Goal: Find specific page/section: Find specific page/section

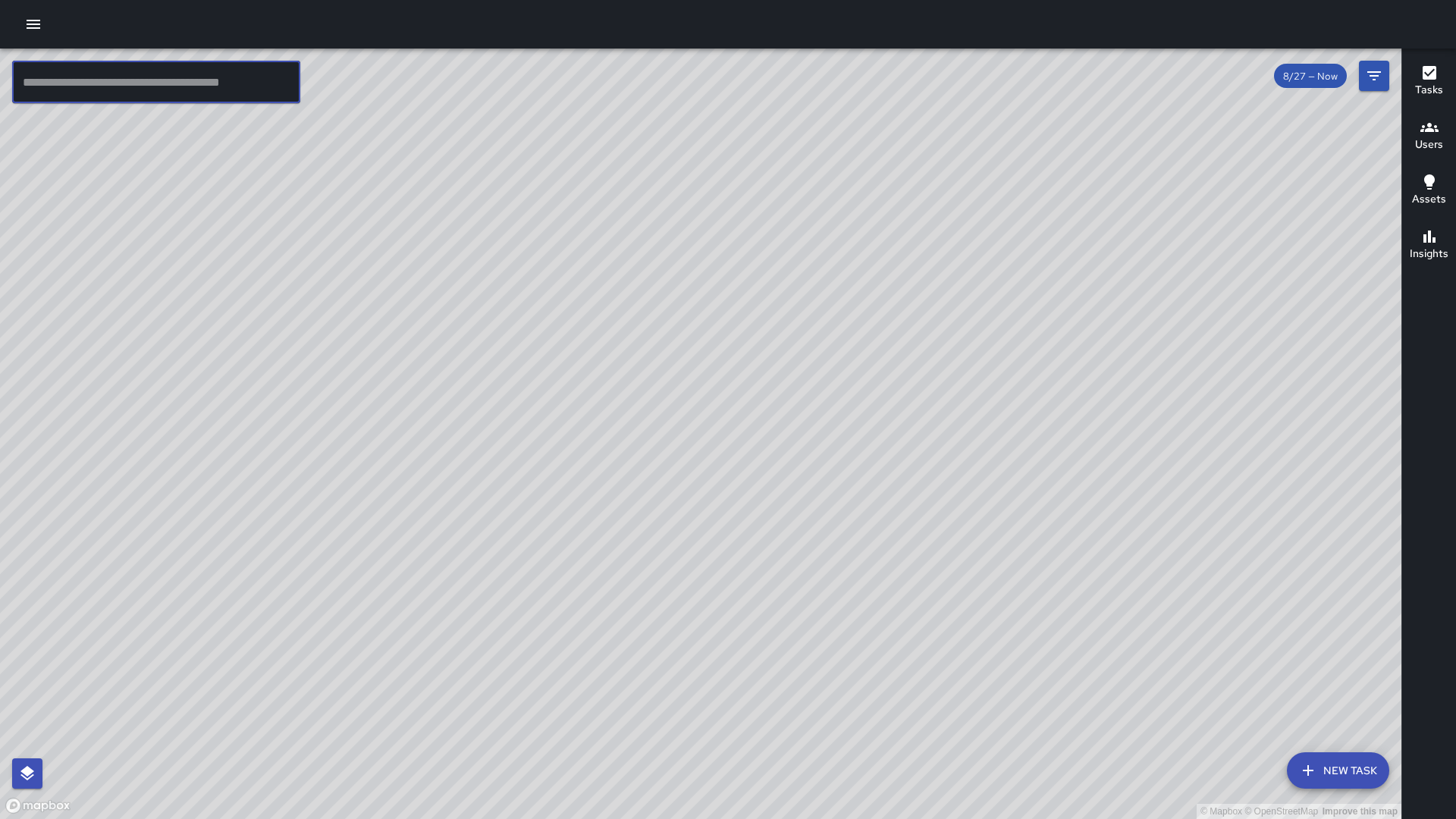
click at [204, 84] on input "text" at bounding box center [156, 82] width 288 height 43
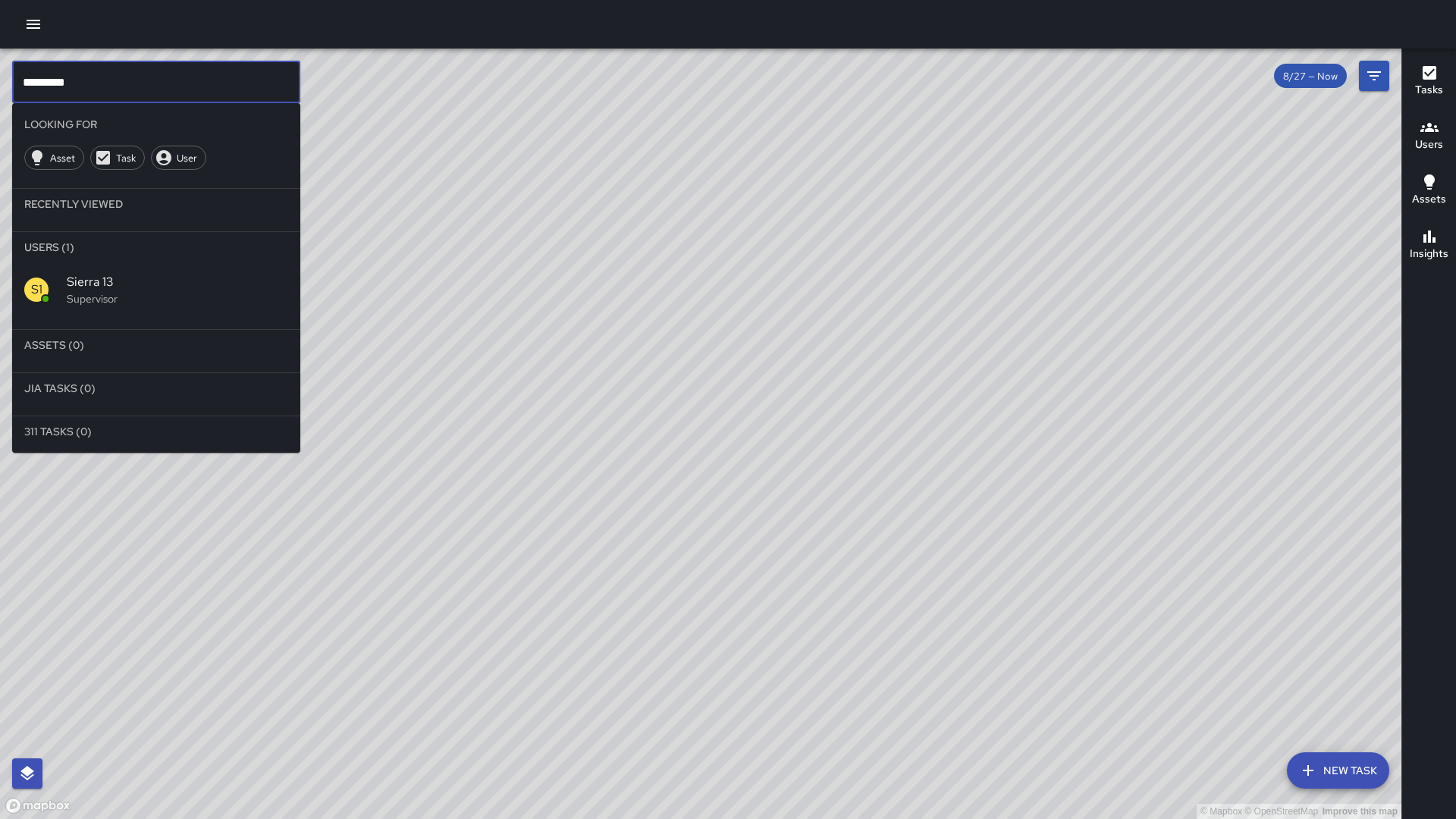
scroll to position [0, 1]
click at [202, 286] on span "Sierra 13" at bounding box center [177, 282] width 221 height 18
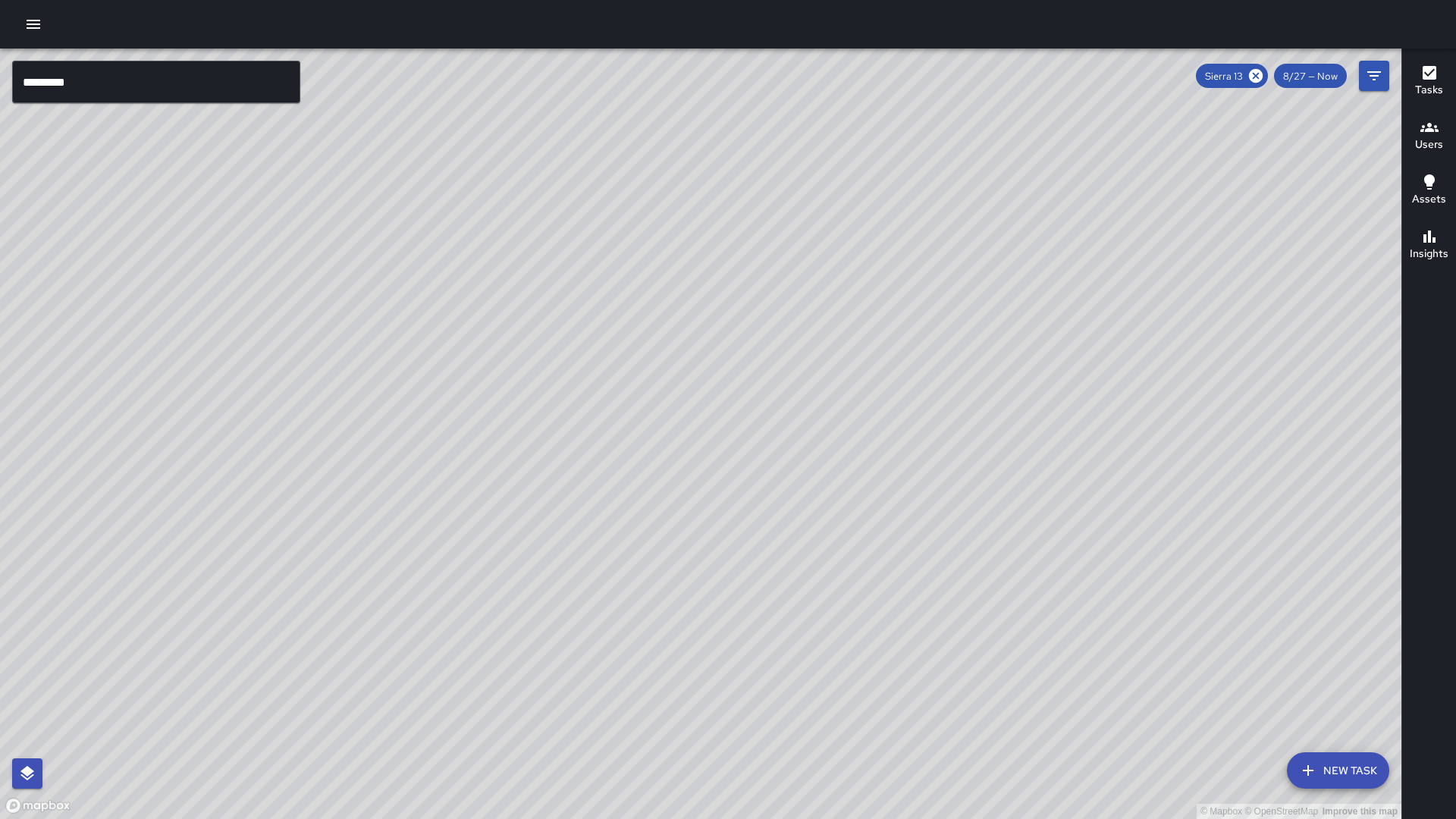
scroll to position [0, 0]
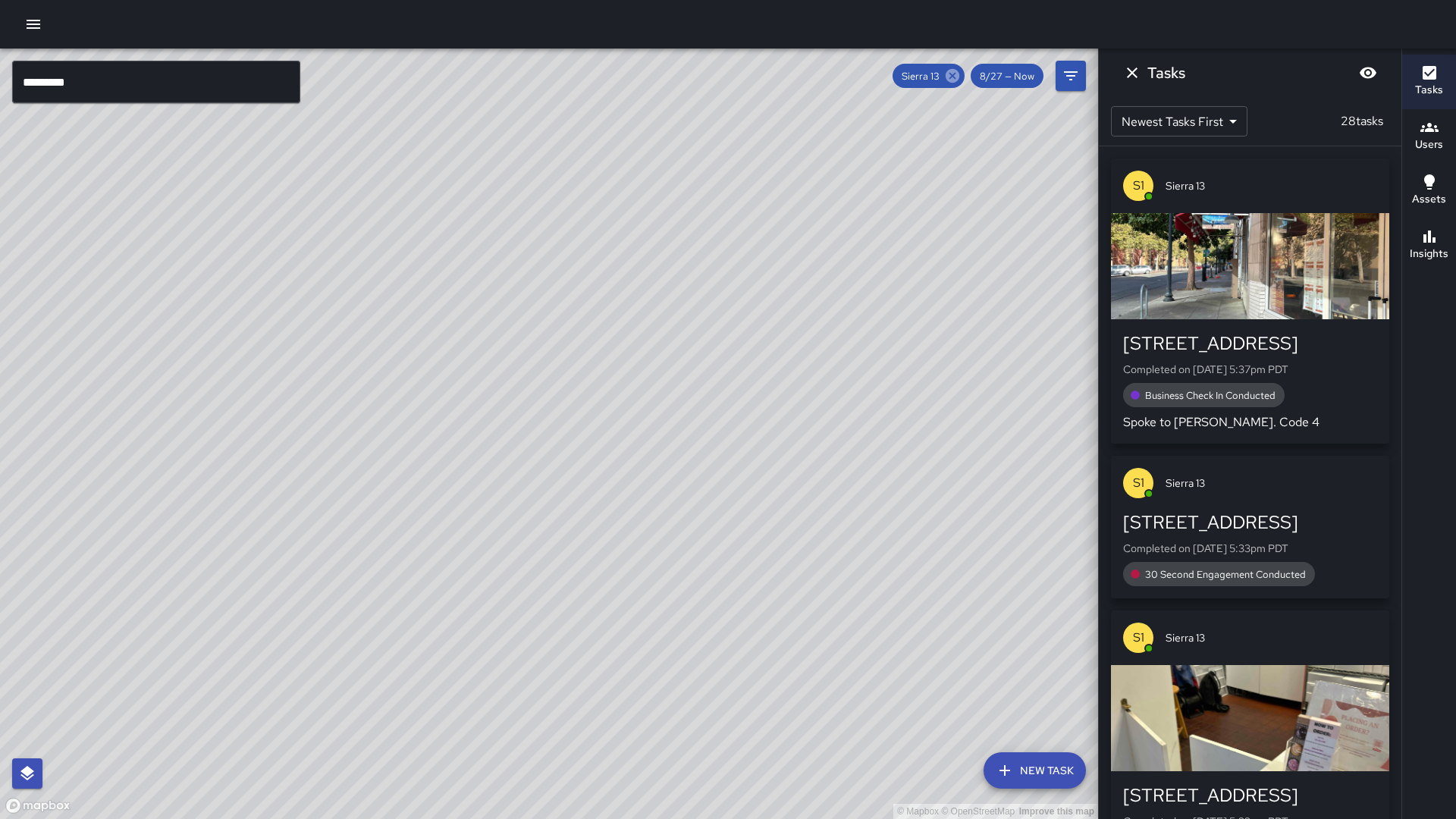
click at [953, 71] on icon at bounding box center [953, 76] width 14 height 14
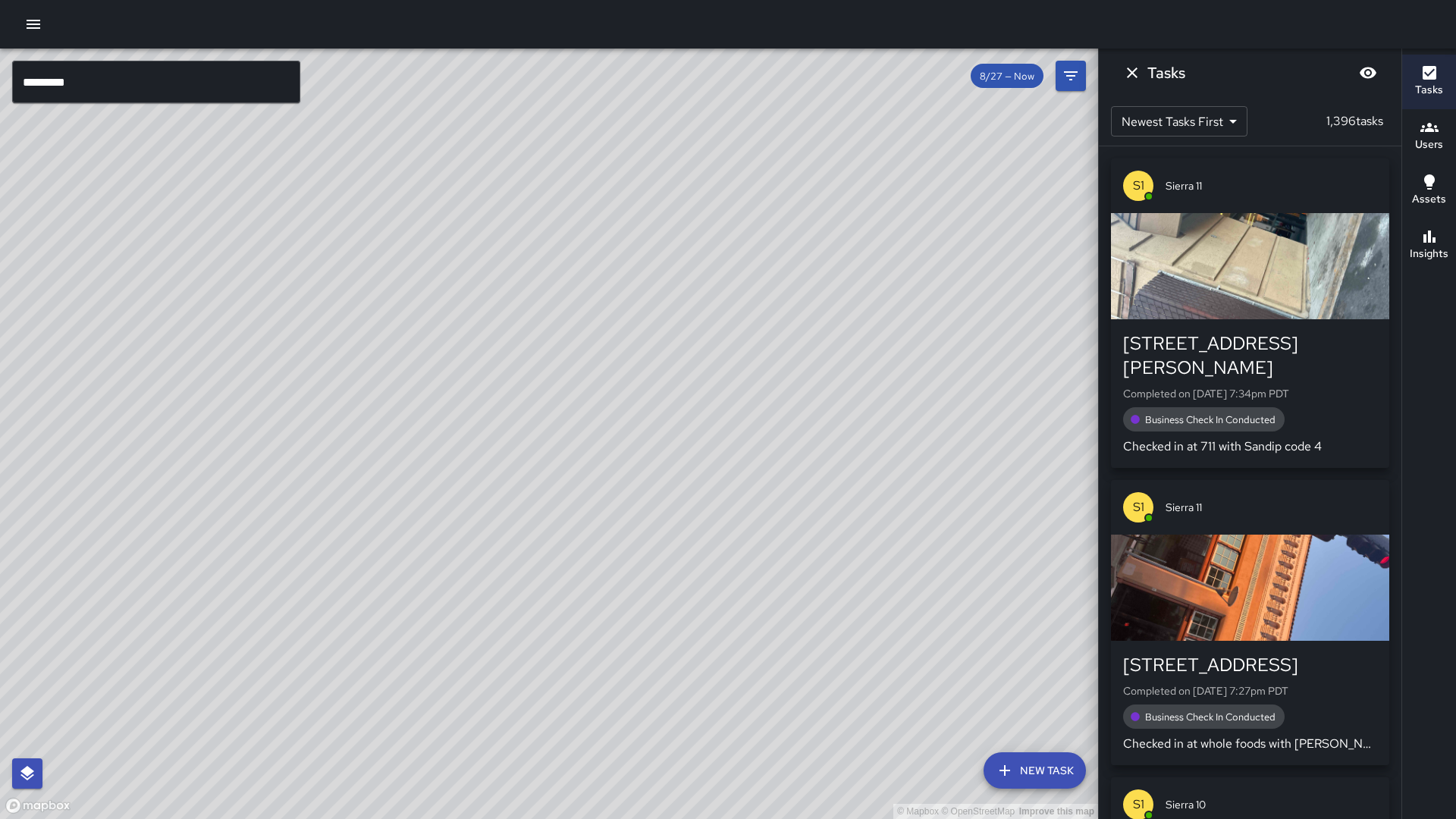
drag, startPoint x: 126, startPoint y: 63, endPoint x: 114, endPoint y: 76, distance: 17.7
click at [126, 63] on input "*********" at bounding box center [156, 82] width 288 height 43
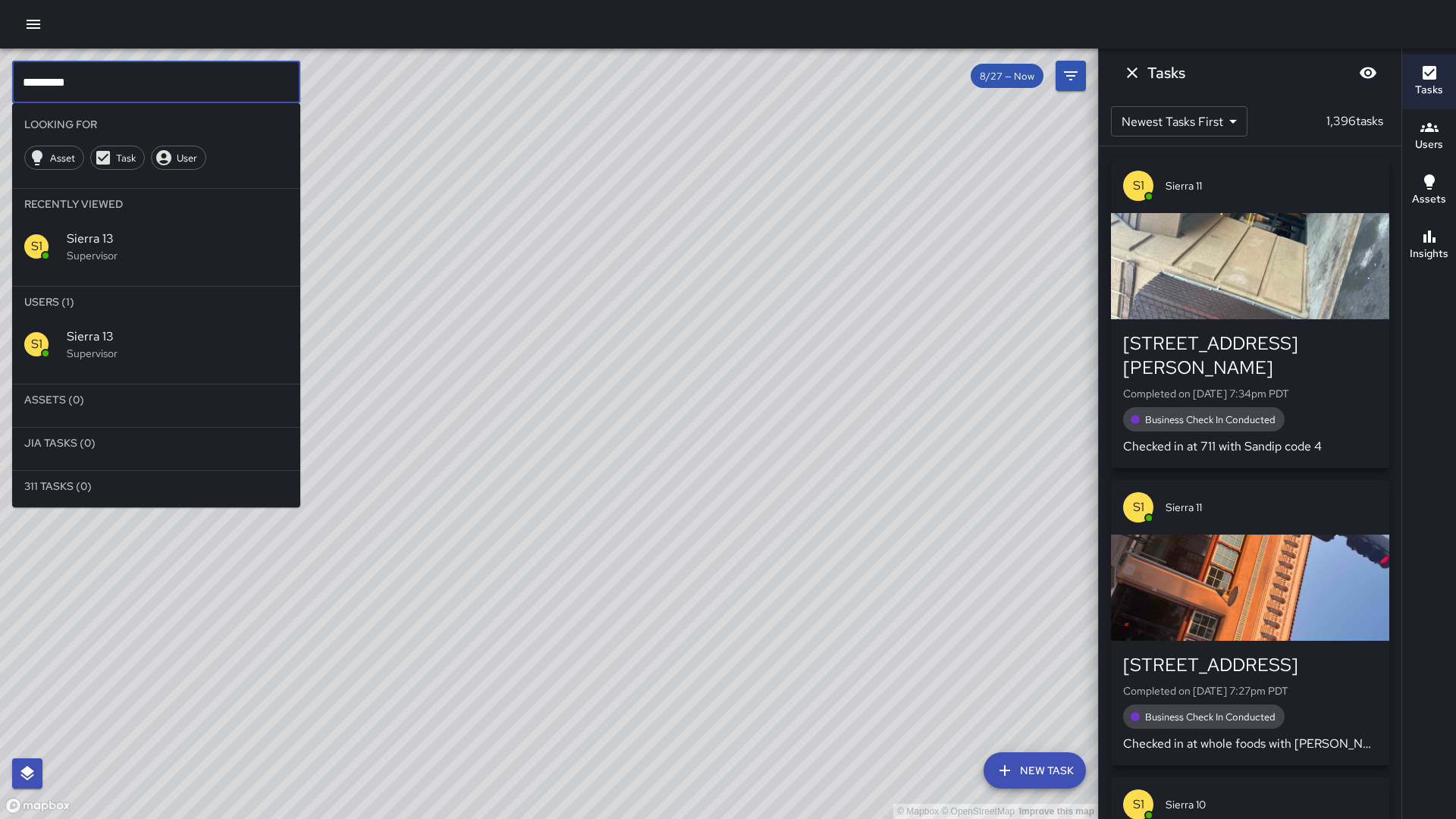
click at [96, 97] on input "*********" at bounding box center [156, 82] width 288 height 43
click at [100, 89] on input "*********" at bounding box center [156, 82] width 288 height 43
click at [106, 361] on div "S1 Sierra 10 Supervisor" at bounding box center [156, 344] width 288 height 55
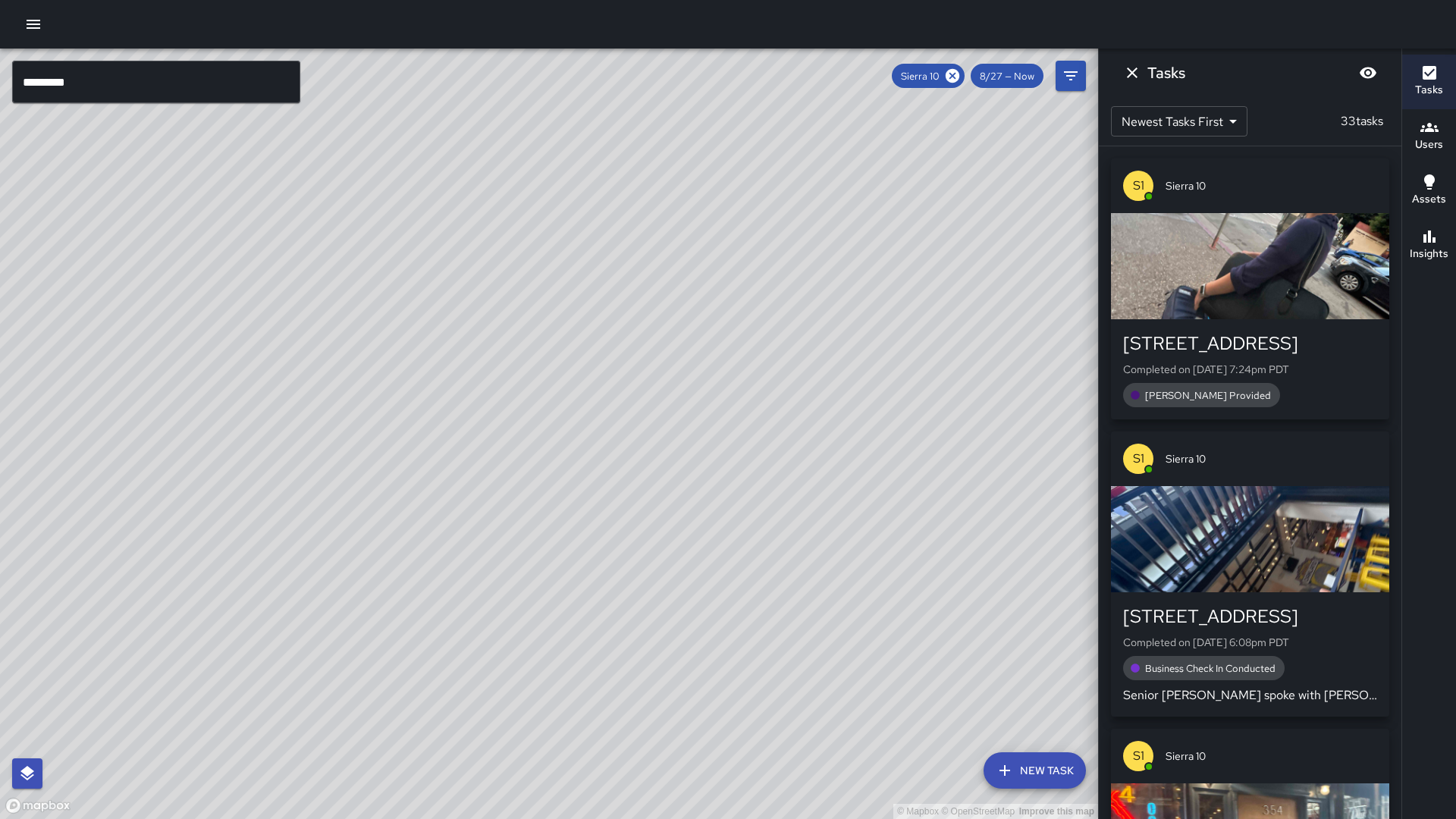
drag, startPoint x: 668, startPoint y: 512, endPoint x: 546, endPoint y: 444, distance: 139.7
click at [546, 444] on div "© Mapbox © OpenStreetMap Improve this map" at bounding box center [549, 434] width 1099 height 771
drag, startPoint x: 566, startPoint y: 442, endPoint x: 427, endPoint y: 512, distance: 155.6
click at [427, 512] on div "© Mapbox © OpenStreetMap Improve this map" at bounding box center [549, 434] width 1099 height 771
click at [952, 78] on icon at bounding box center [953, 76] width 14 height 14
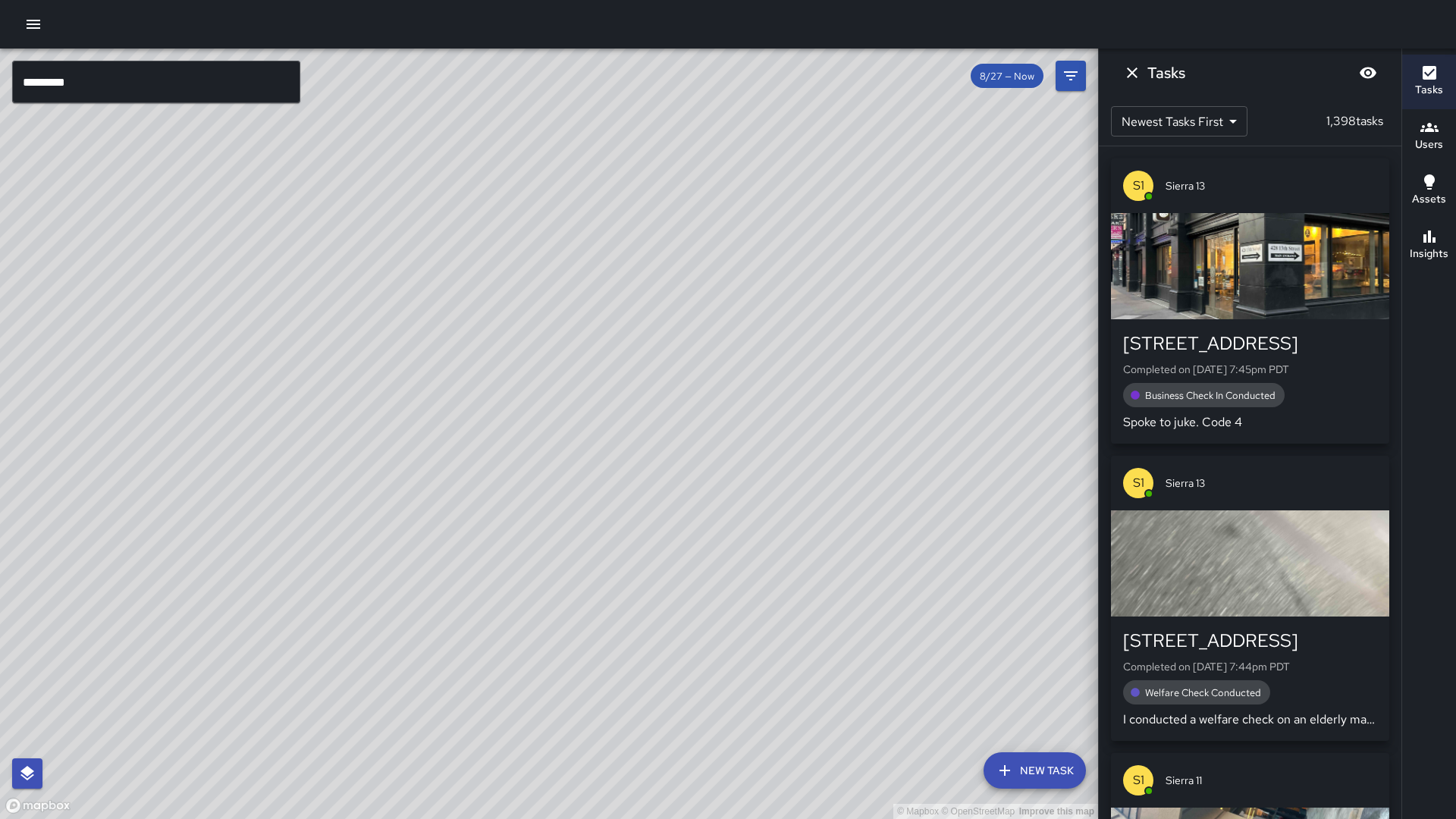
drag, startPoint x: 412, startPoint y: 202, endPoint x: 290, endPoint y: 162, distance: 128.4
click at [395, 202] on div "© Mapbox © OpenStreetMap Improve this map" at bounding box center [549, 434] width 1099 height 771
click at [176, 88] on input "*********" at bounding box center [156, 82] width 288 height 43
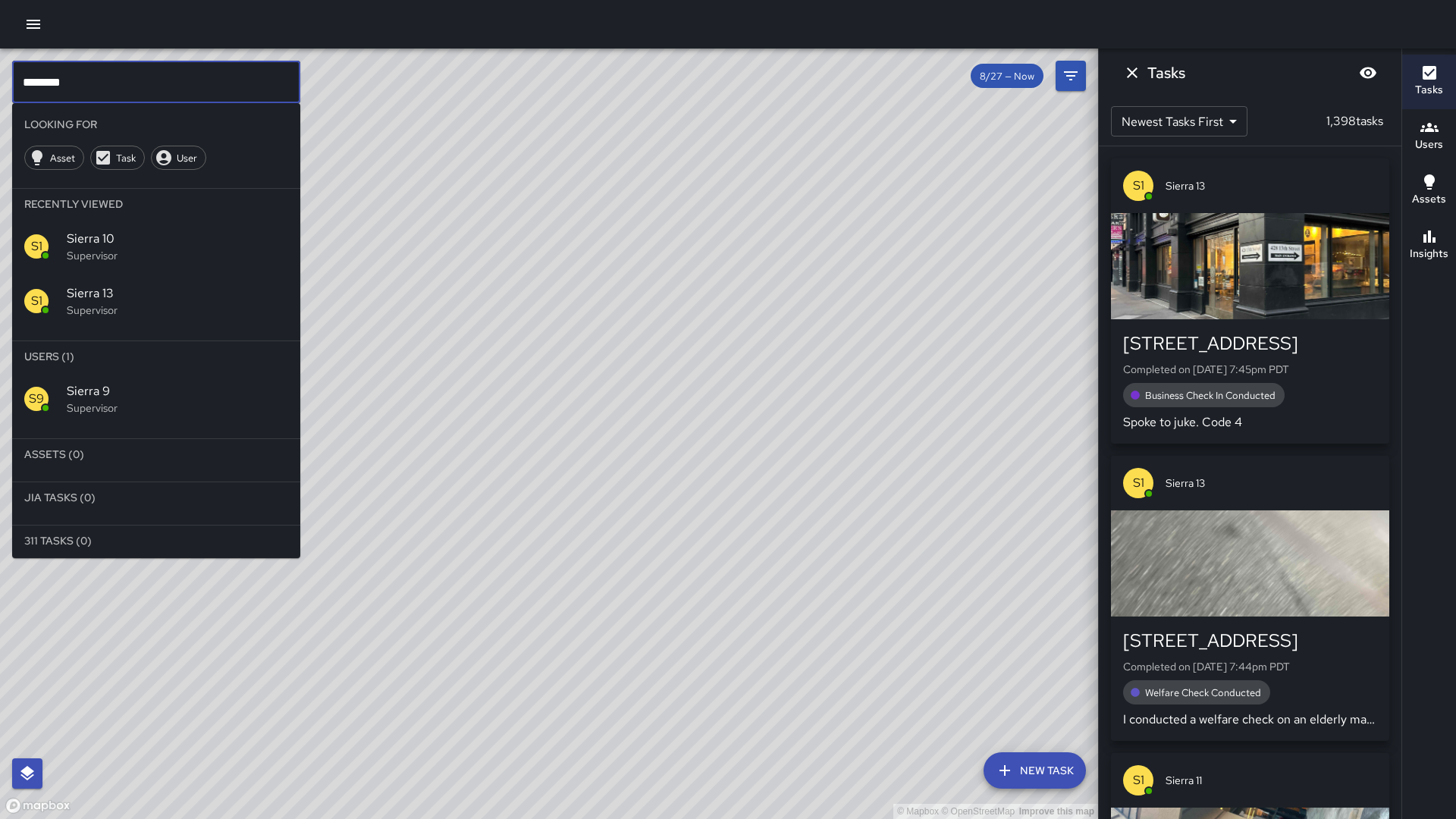
click at [176, 90] on input "********" at bounding box center [156, 82] width 288 height 43
click at [212, 397] on div "Sierra 9 Supervisor" at bounding box center [177, 399] width 221 height 33
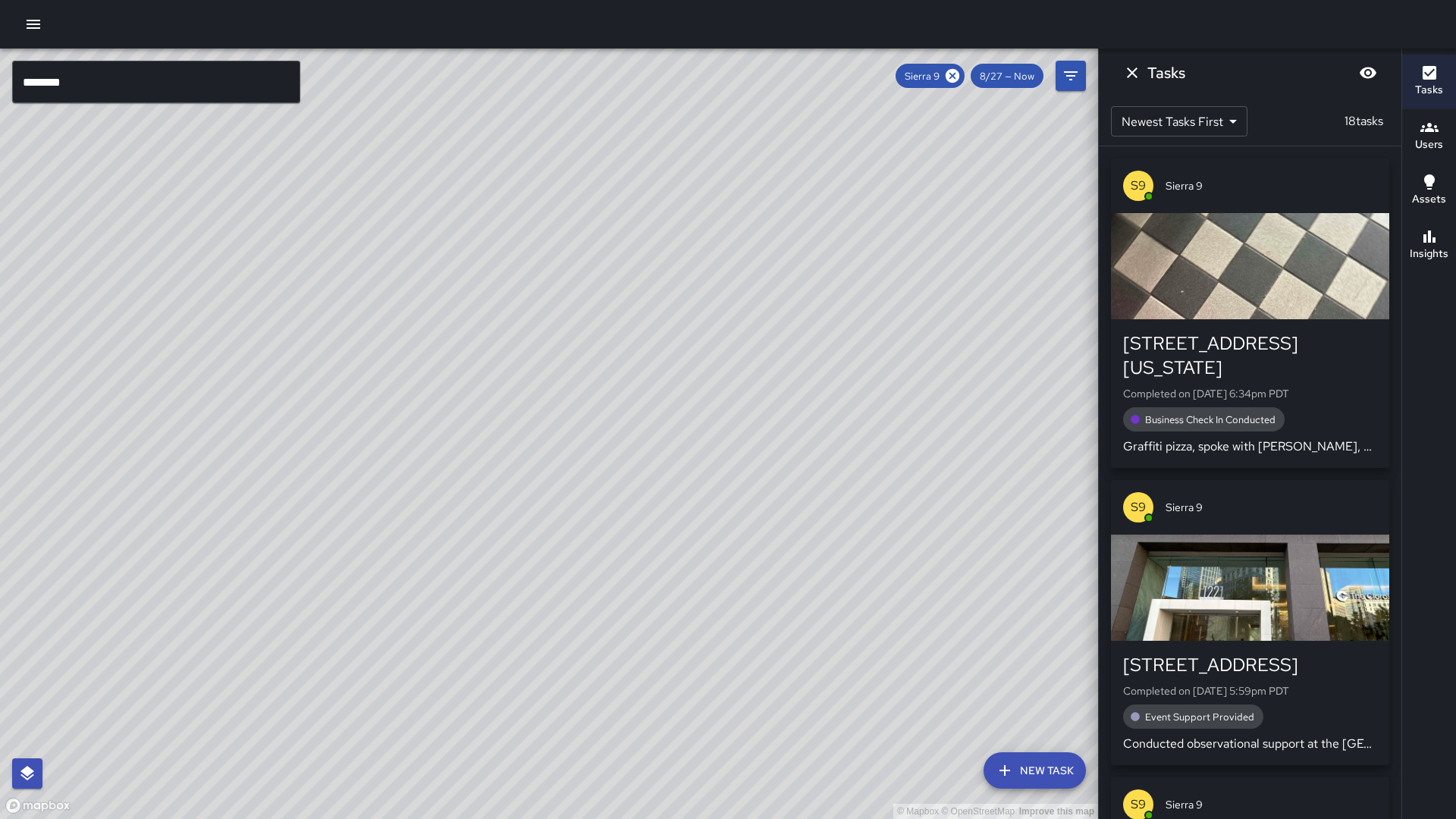
drag, startPoint x: 389, startPoint y: 578, endPoint x: 522, endPoint y: 351, distance: 263.1
click at [522, 351] on div "© Mapbox © OpenStreetMap Improve this map" at bounding box center [549, 434] width 1099 height 771
click at [1442, 234] on div "Insights" at bounding box center [1429, 245] width 39 height 35
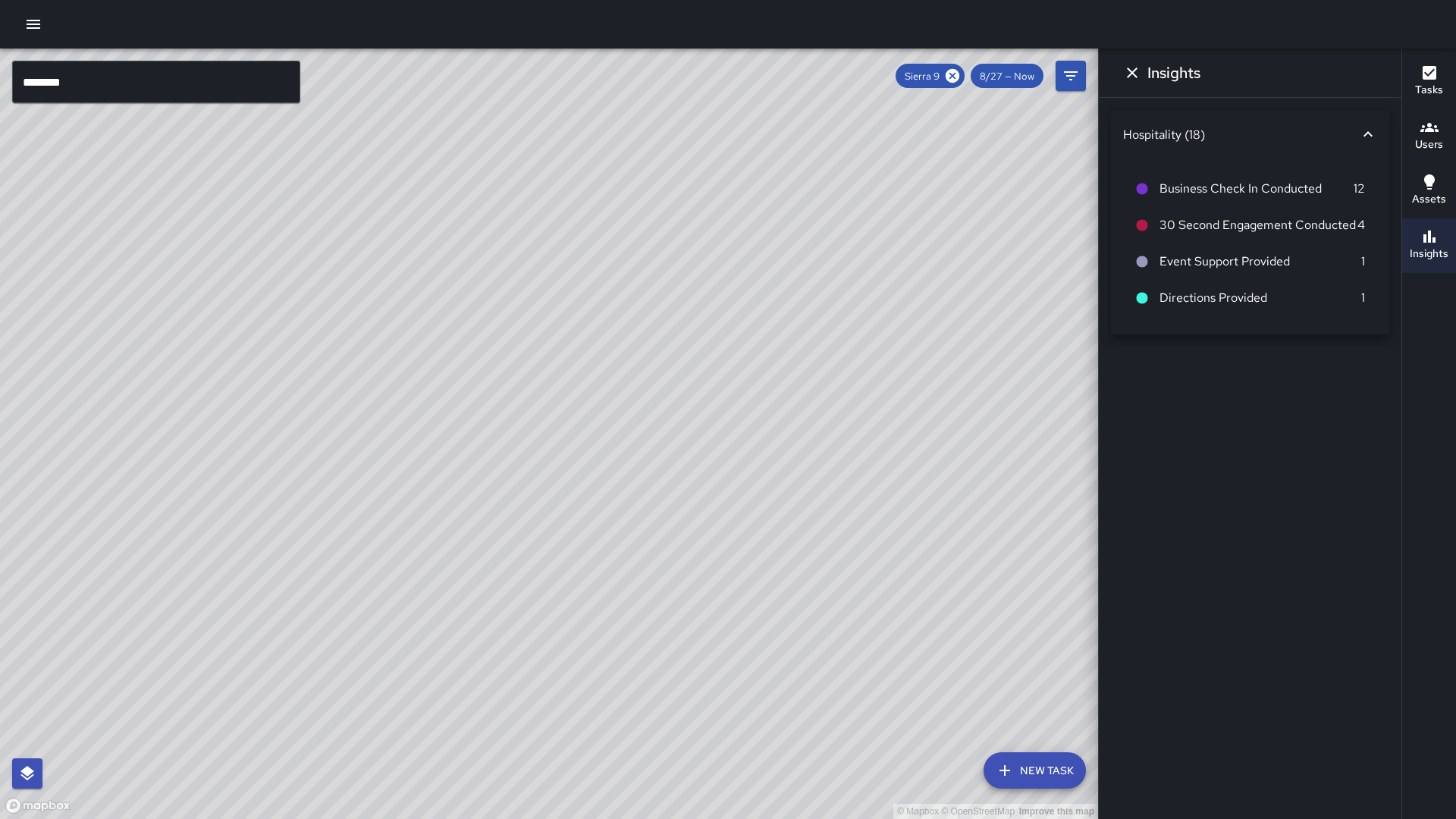
scroll to position [0, 1]
click at [1134, 80] on icon "Dismiss" at bounding box center [1132, 73] width 18 height 18
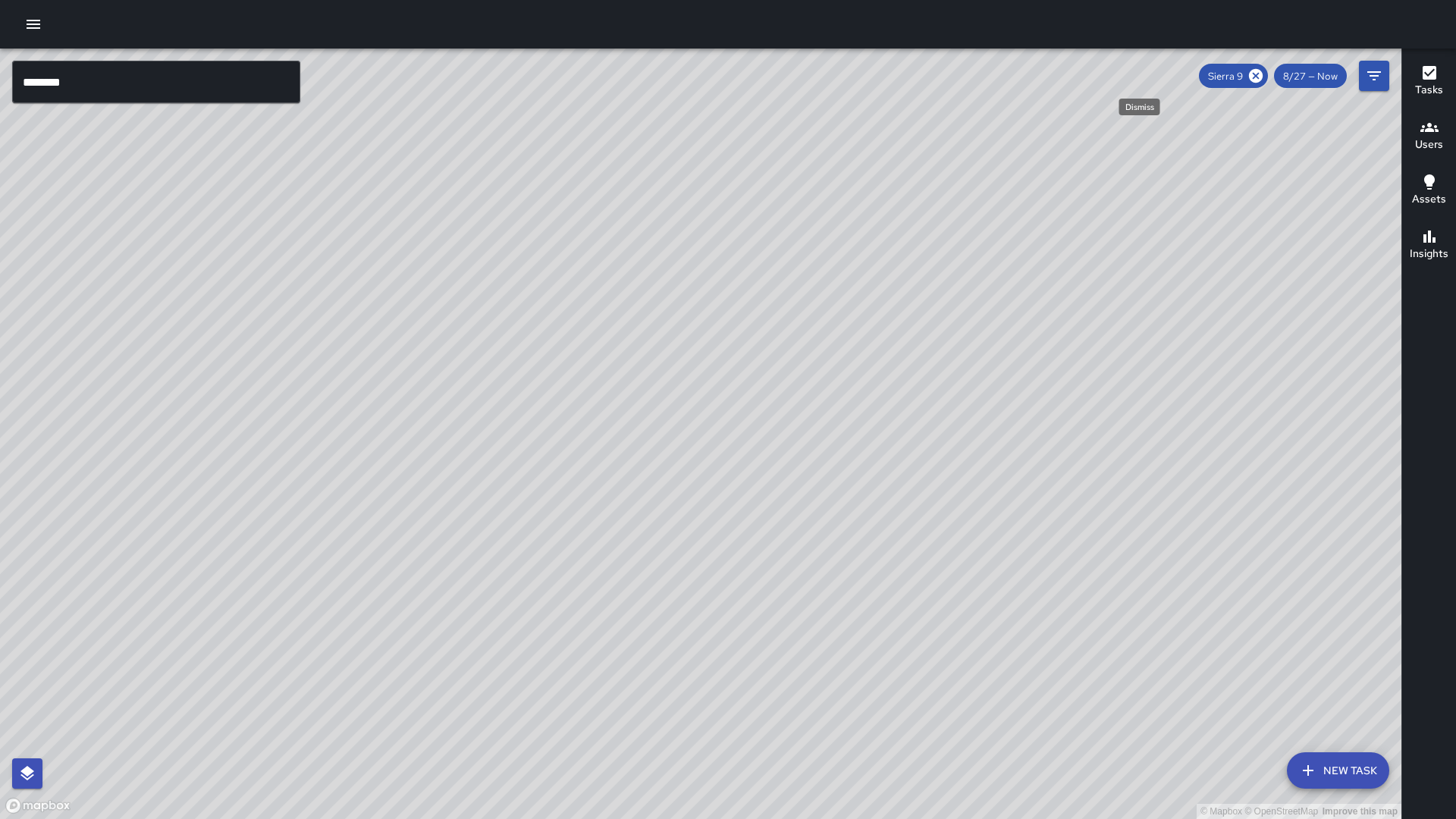
scroll to position [0, 0]
click at [162, 116] on div "© Mapbox © OpenStreetMap Improve this map" at bounding box center [701, 434] width 1402 height 771
click at [166, 81] on input "********" at bounding box center [156, 82] width 288 height 43
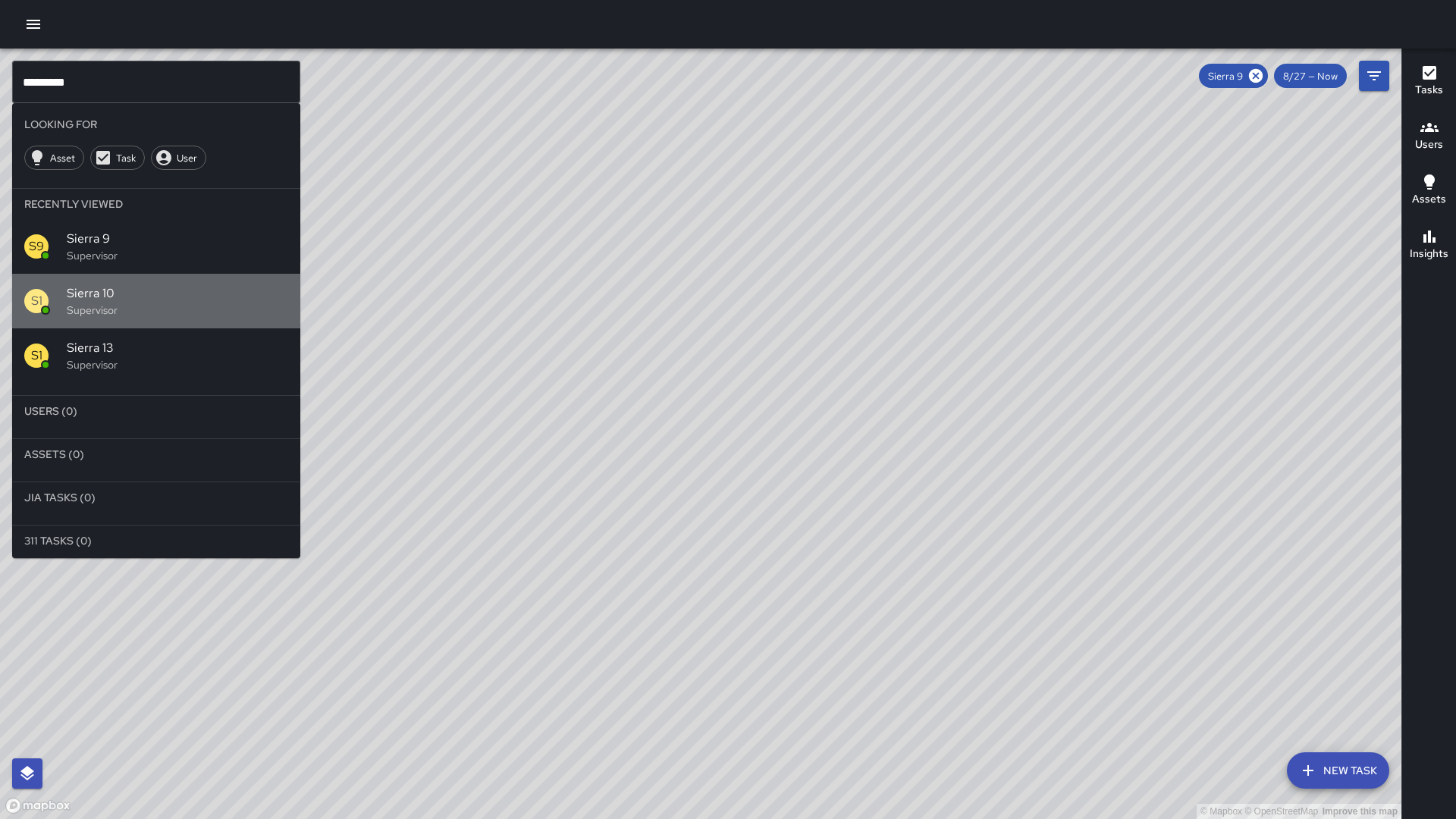
click at [65, 318] on div "S1 Sierra 10 Supervisor" at bounding box center [156, 301] width 288 height 55
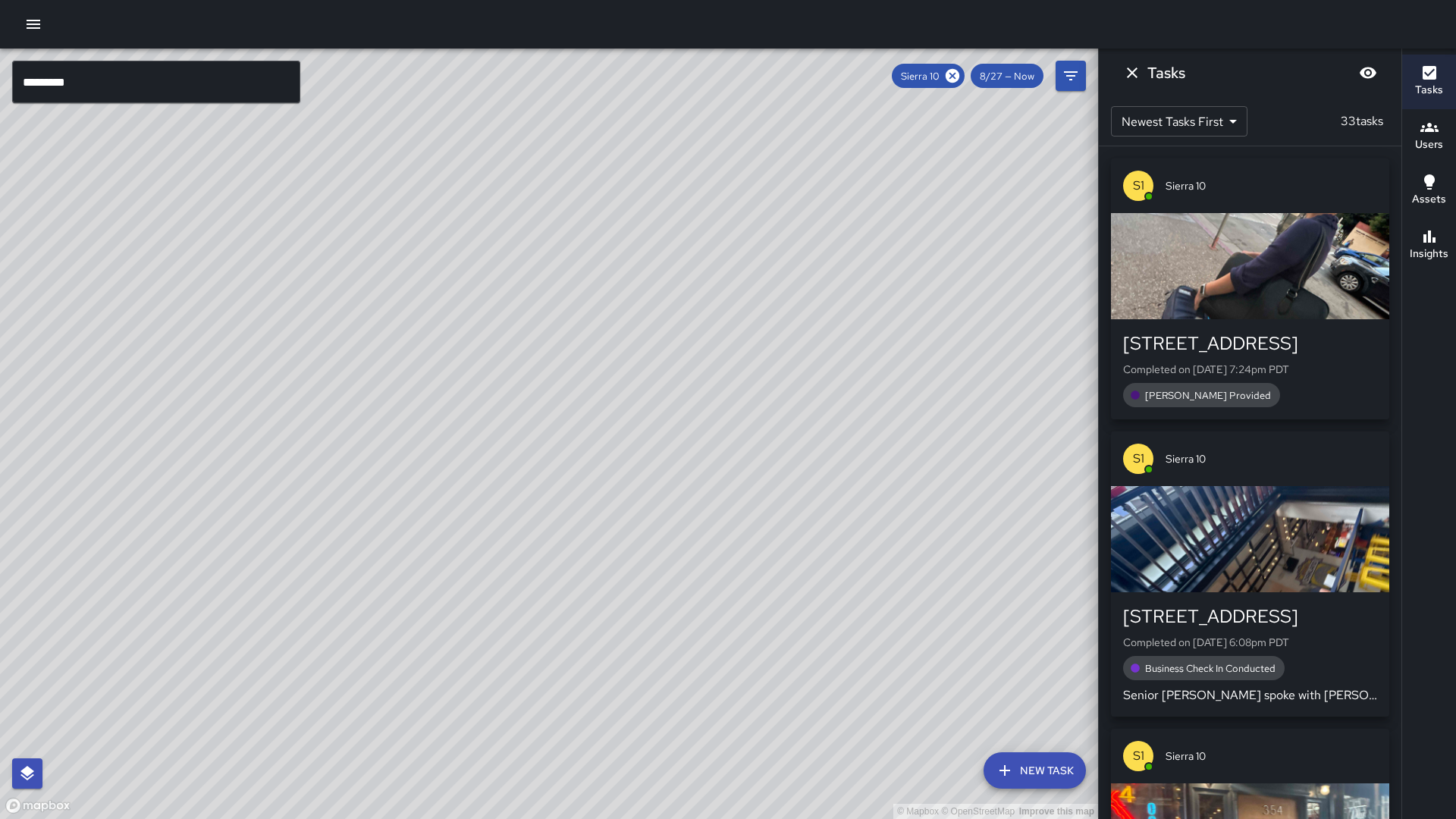
drag, startPoint x: 677, startPoint y: 319, endPoint x: 459, endPoint y: 478, distance: 269.8
click at [459, 478] on div "© Mapbox © OpenStreetMap Improve this map" at bounding box center [549, 434] width 1099 height 771
click at [1432, 249] on h6 "Insights" at bounding box center [1429, 254] width 39 height 17
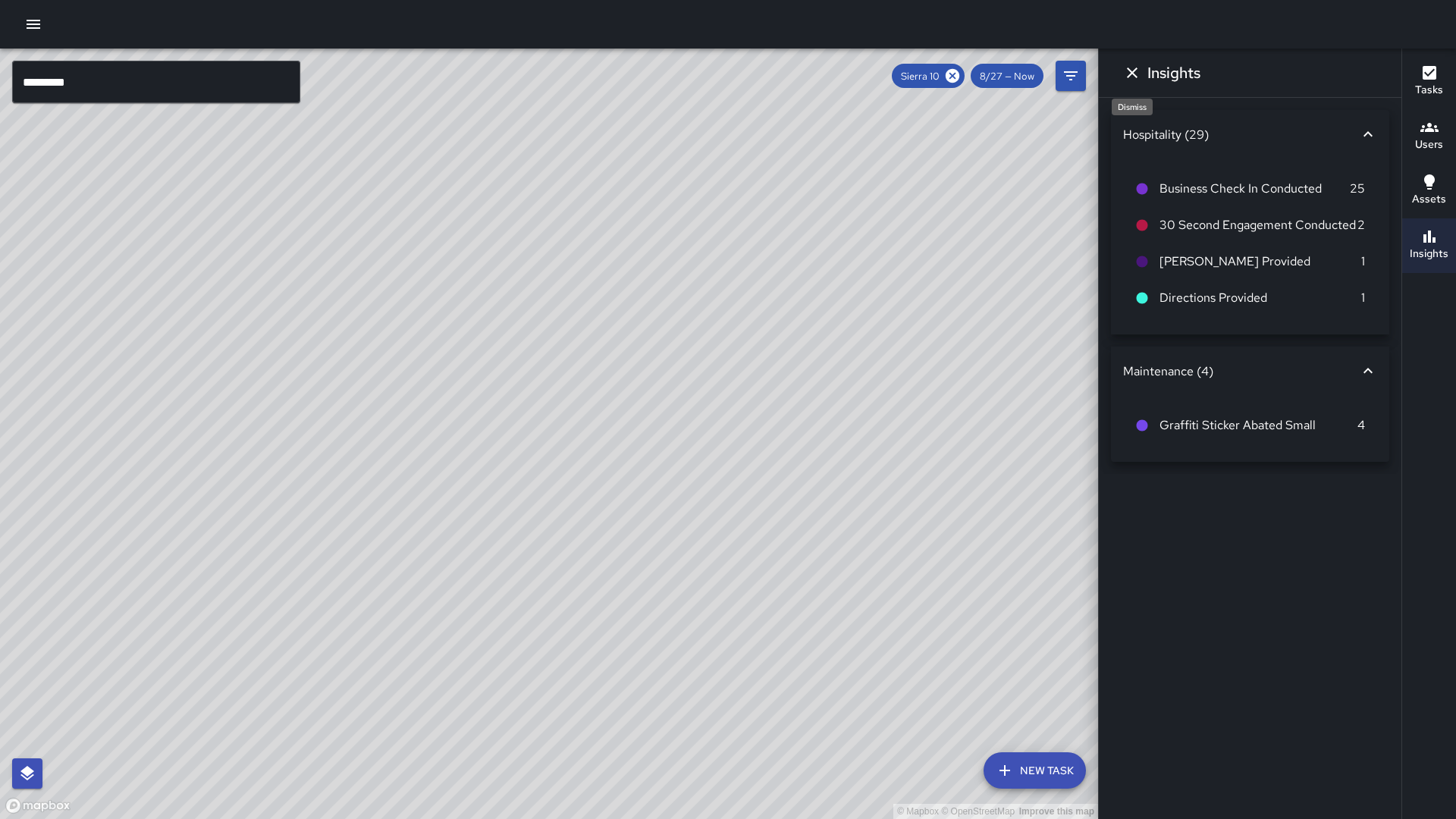
click at [1134, 71] on icon "Dismiss" at bounding box center [1132, 73] width 11 height 11
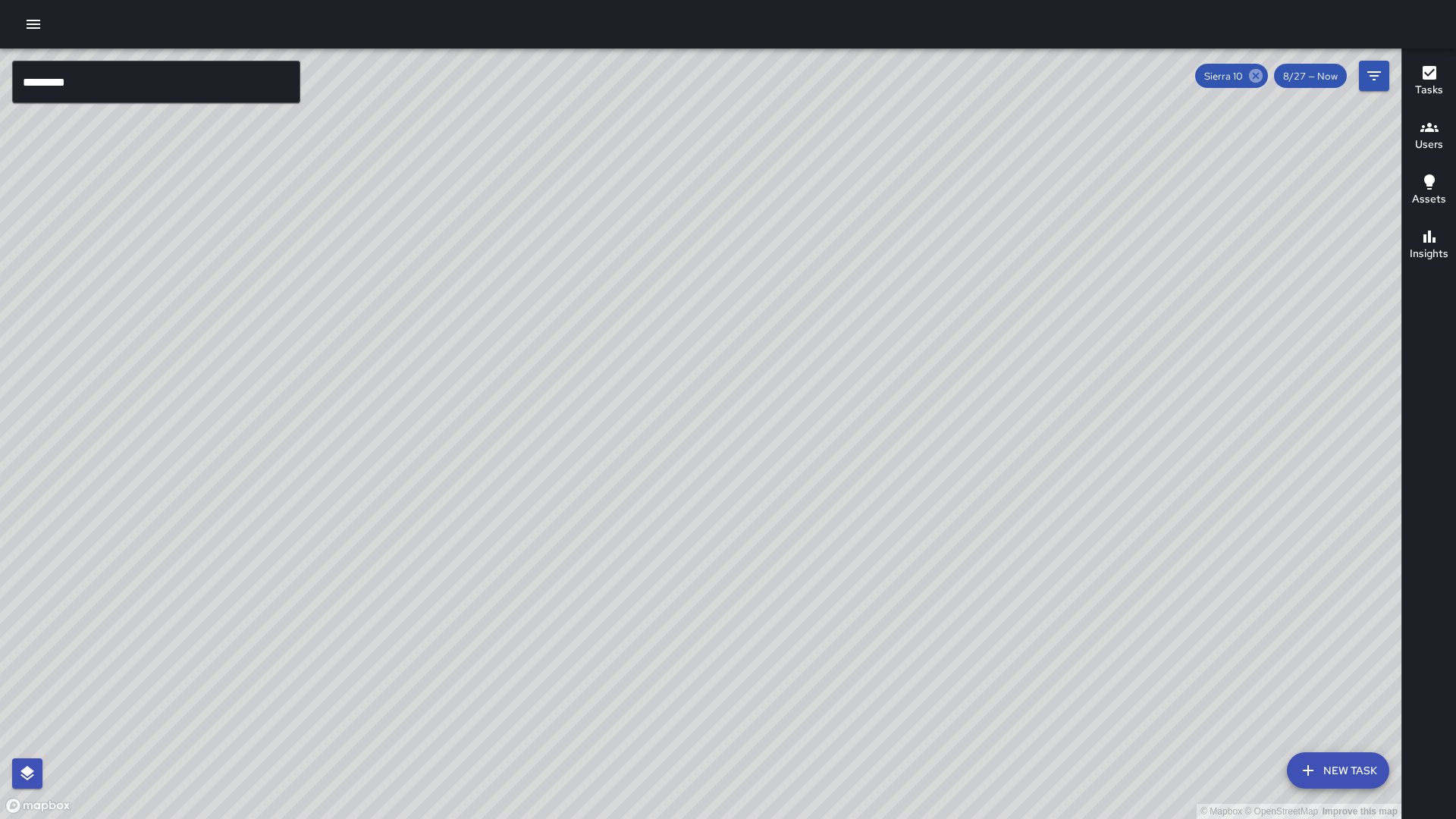
click at [1258, 81] on icon at bounding box center [1256, 76] width 14 height 14
drag, startPoint x: 862, startPoint y: 244, endPoint x: 849, endPoint y: 257, distance: 18.4
click at [849, 257] on div "© Mapbox © OpenStreetMap Improve this map" at bounding box center [701, 434] width 1402 height 771
drag, startPoint x: 1021, startPoint y: 402, endPoint x: 880, endPoint y: 539, distance: 196.6
click at [879, 540] on div "© Mapbox © OpenStreetMap Improve this map" at bounding box center [701, 434] width 1402 height 771
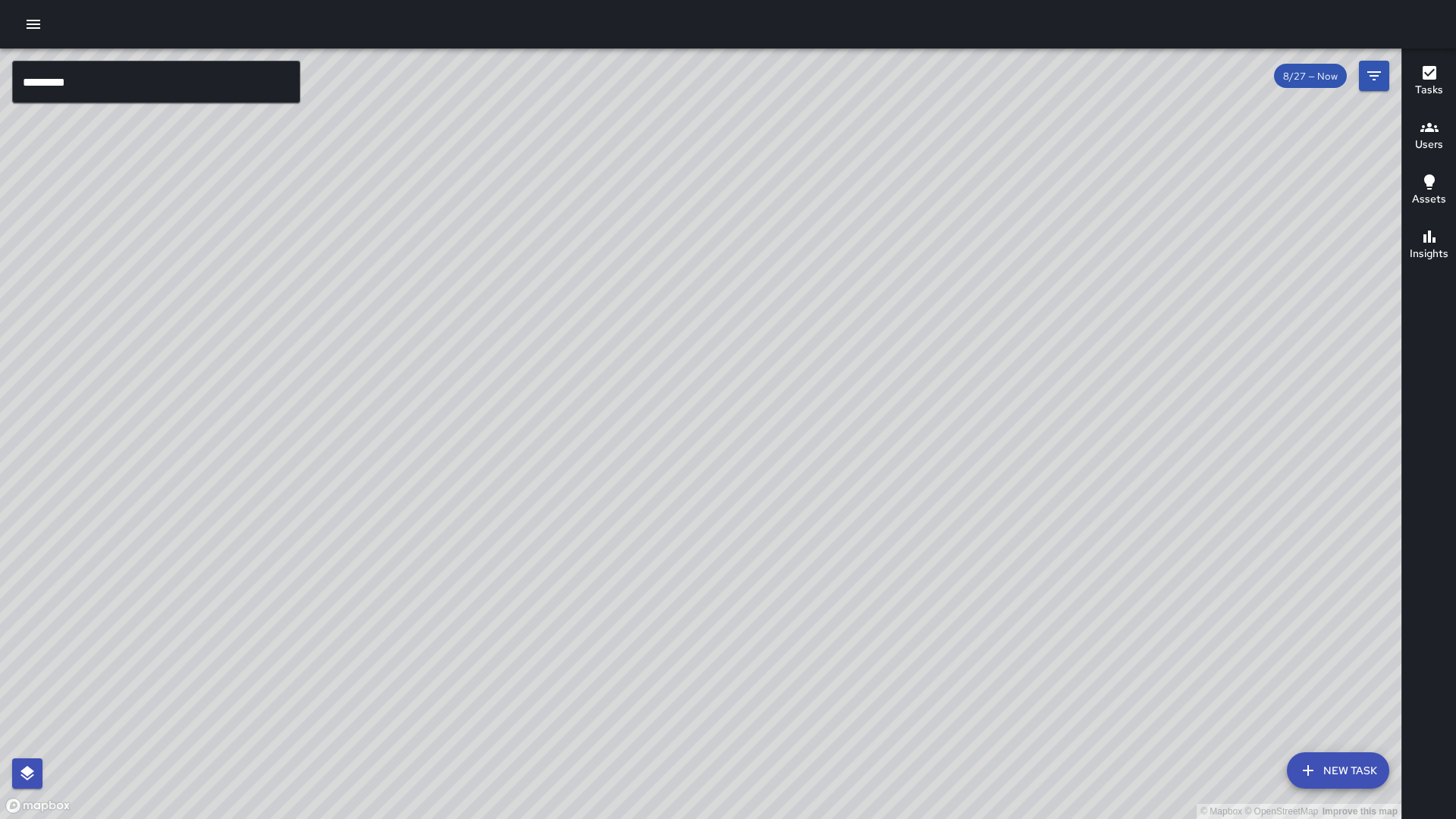
drag, startPoint x: 777, startPoint y: 539, endPoint x: 854, endPoint y: 576, distance: 85.4
click at [850, 576] on div "© Mapbox © OpenStreetMap Improve this map" at bounding box center [701, 434] width 1402 height 771
drag, startPoint x: 571, startPoint y: 490, endPoint x: 603, endPoint y: 517, distance: 41.9
click at [603, 517] on div "© Mapbox © OpenStreetMap Improve this map" at bounding box center [701, 434] width 1402 height 771
click at [208, 246] on div "© Mapbox © OpenStreetMap Improve this map" at bounding box center [701, 434] width 1402 height 771
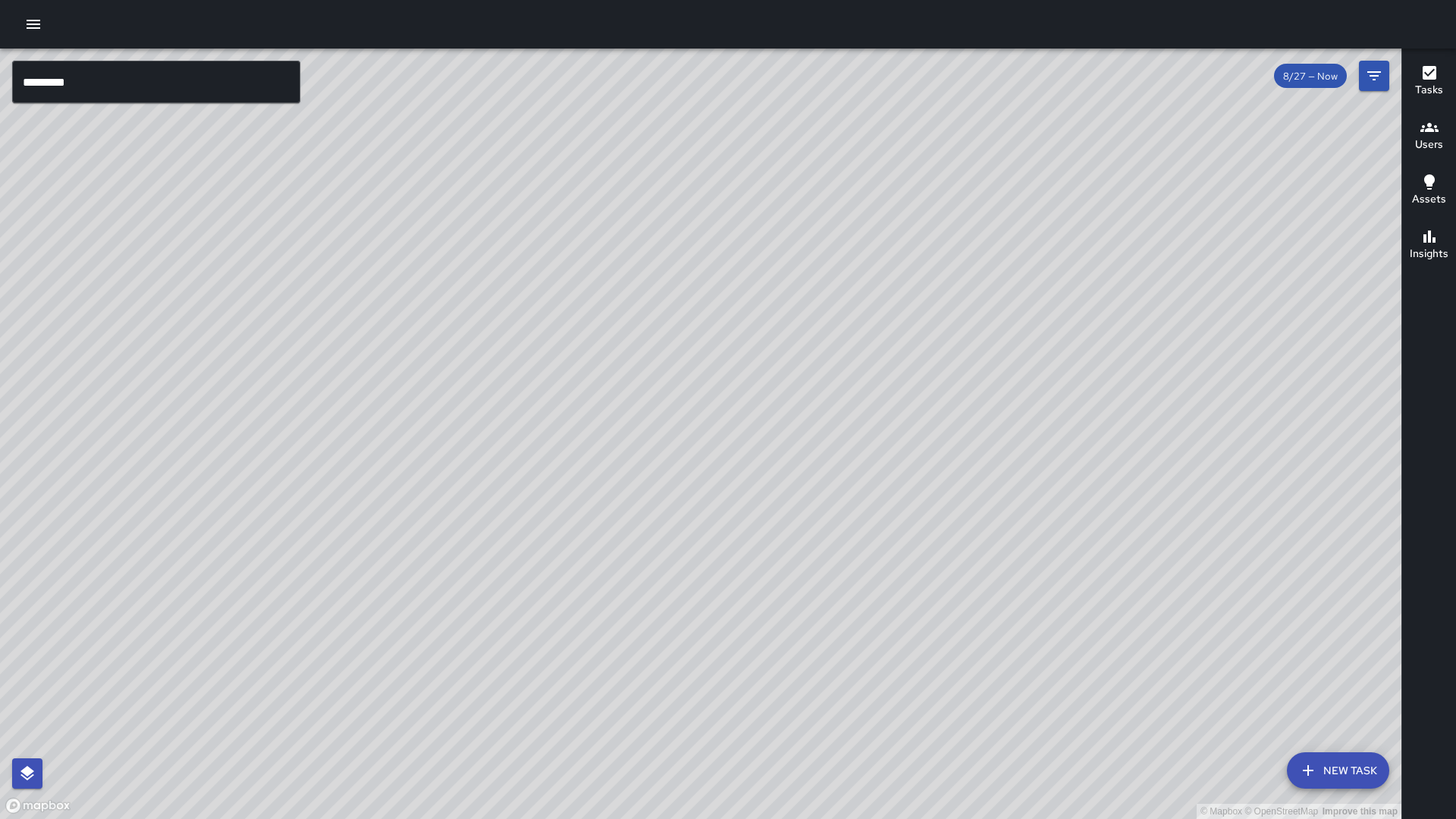
click at [112, 84] on input "*********" at bounding box center [156, 82] width 288 height 43
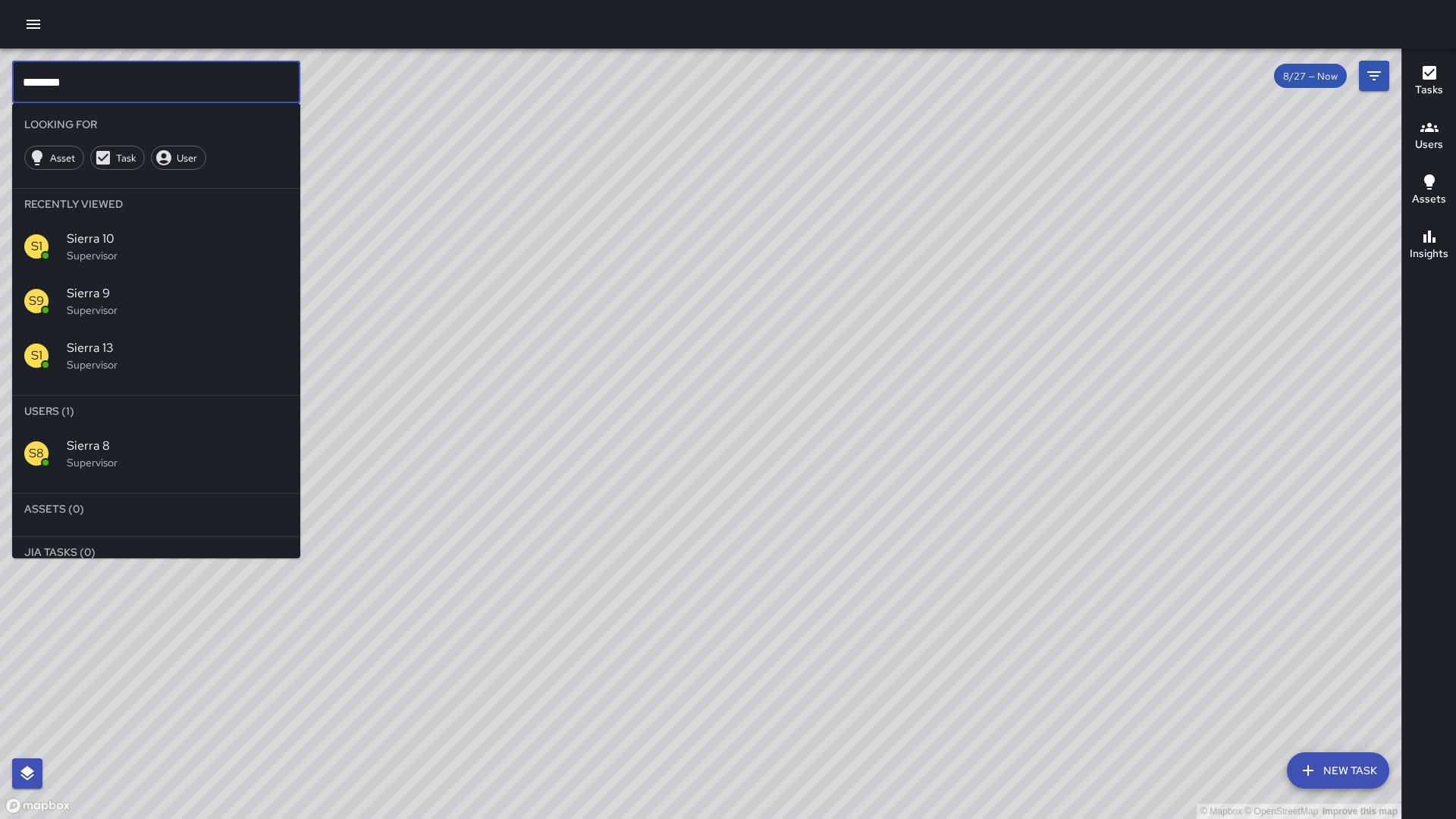
click at [163, 445] on span "Sierra 8" at bounding box center [177, 446] width 221 height 18
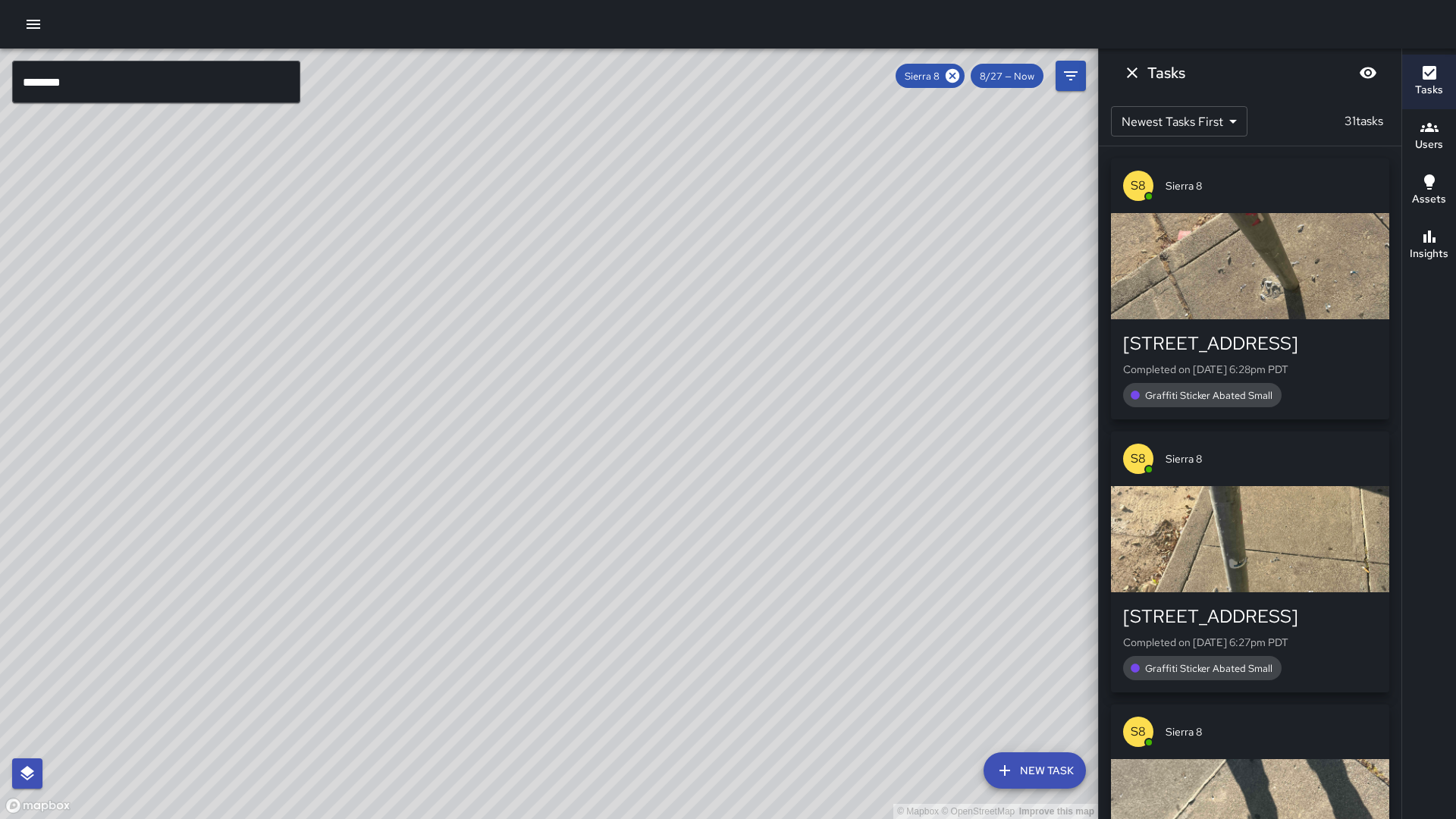
drag, startPoint x: 534, startPoint y: 360, endPoint x: 494, endPoint y: 481, distance: 127.4
click at [494, 481] on div "© Mapbox © OpenStreetMap Improve this map" at bounding box center [549, 434] width 1099 height 771
click at [953, 76] on icon at bounding box center [953, 76] width 14 height 14
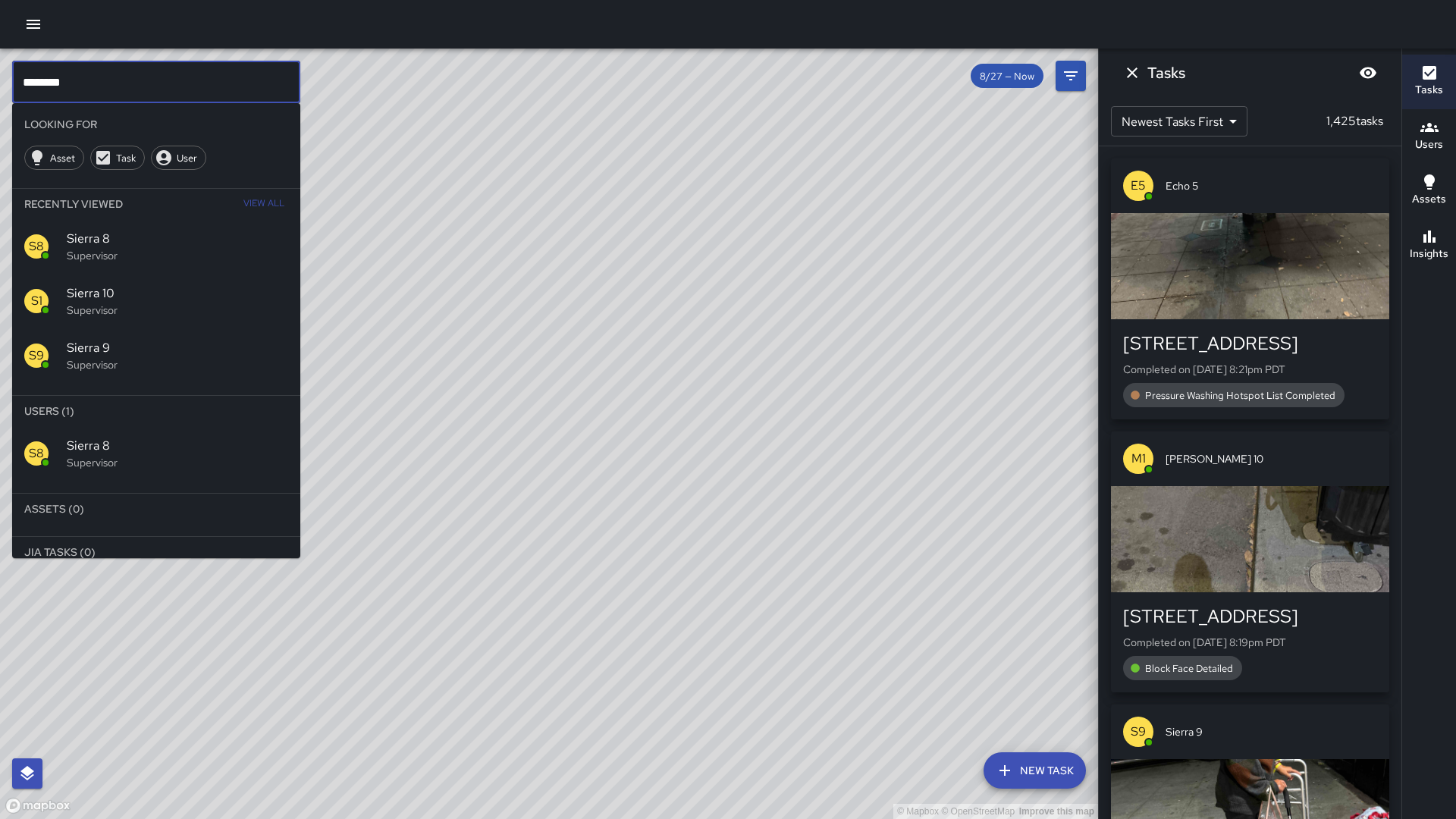
click at [131, 78] on input "********" at bounding box center [156, 82] width 288 height 43
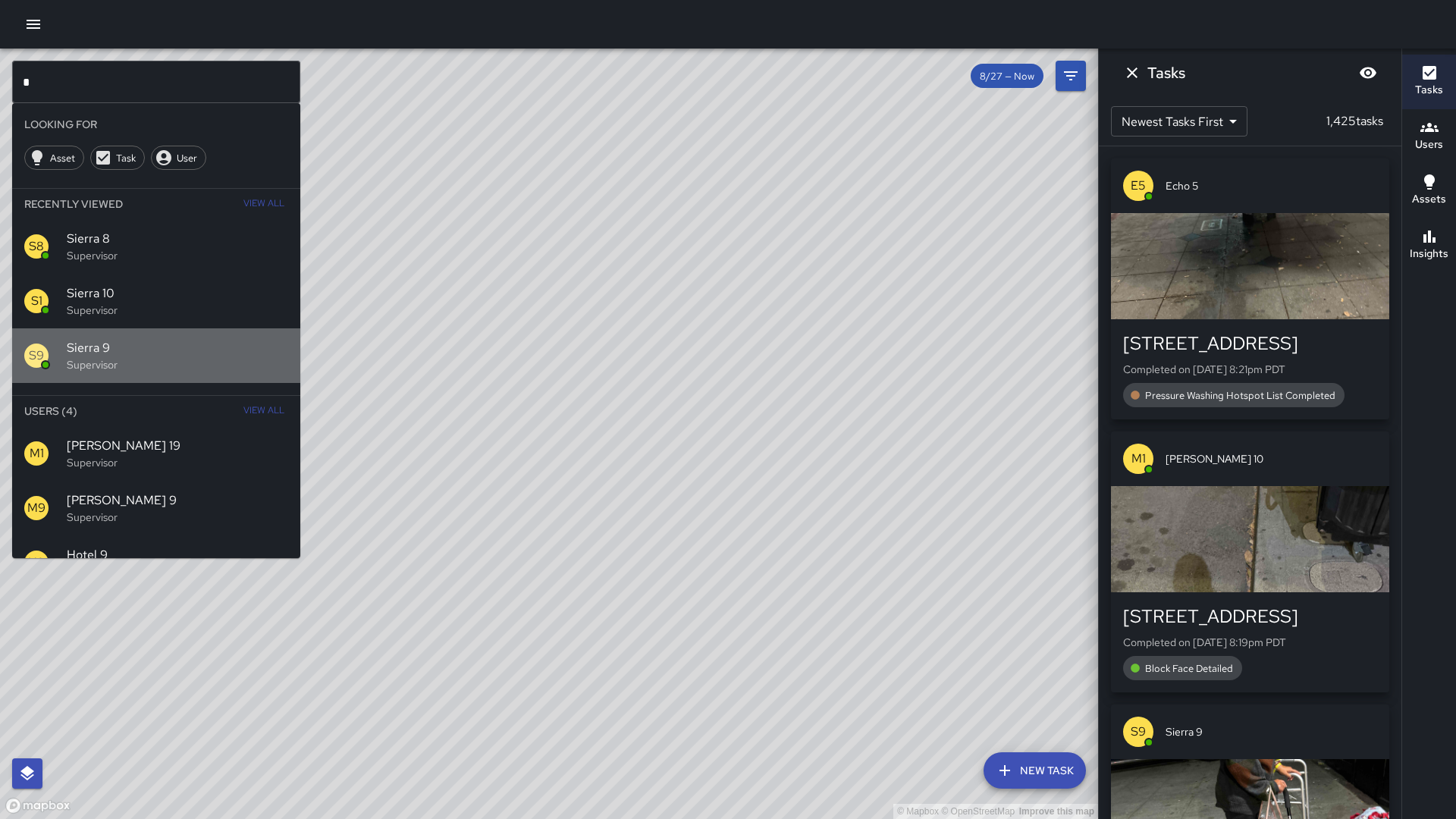
click at [135, 346] on span "Sierra 9" at bounding box center [177, 348] width 221 height 18
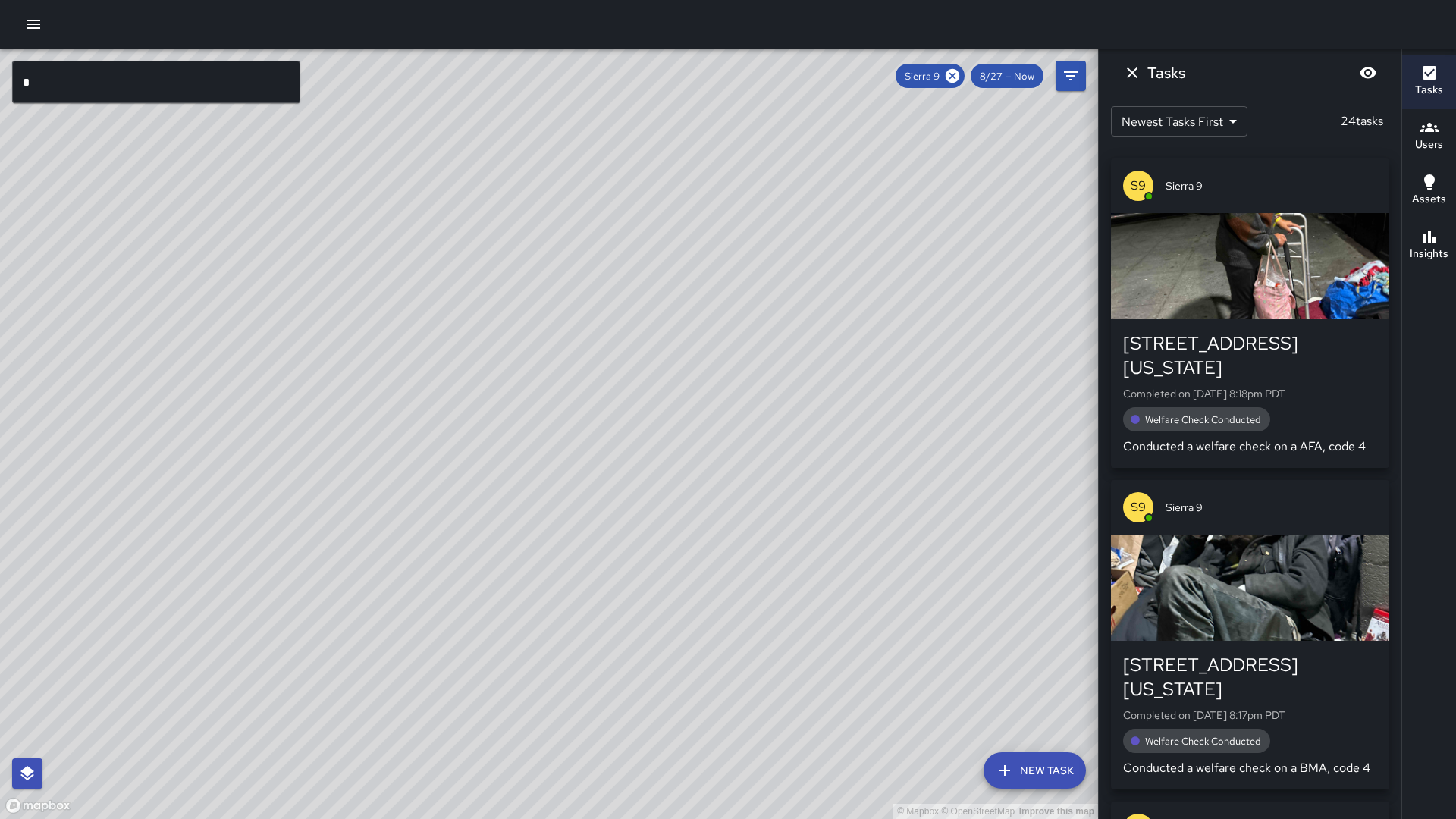
drag, startPoint x: 346, startPoint y: 503, endPoint x: 556, endPoint y: 303, distance: 290.0
click at [558, 300] on div "© Mapbox © OpenStreetMap Improve this map" at bounding box center [549, 434] width 1099 height 771
click at [953, 79] on icon at bounding box center [953, 76] width 14 height 14
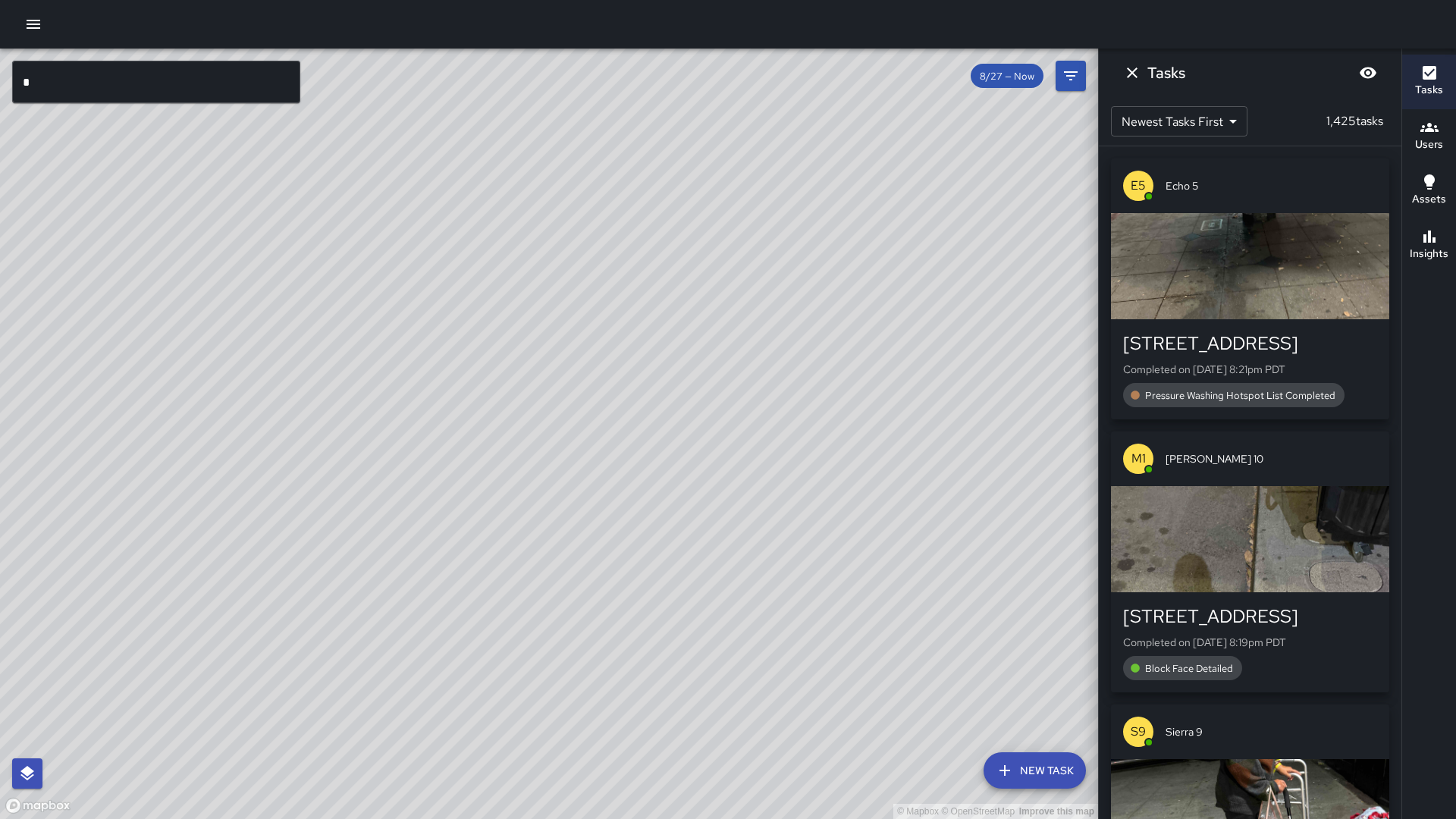
click at [71, 77] on input "*" at bounding box center [156, 82] width 288 height 43
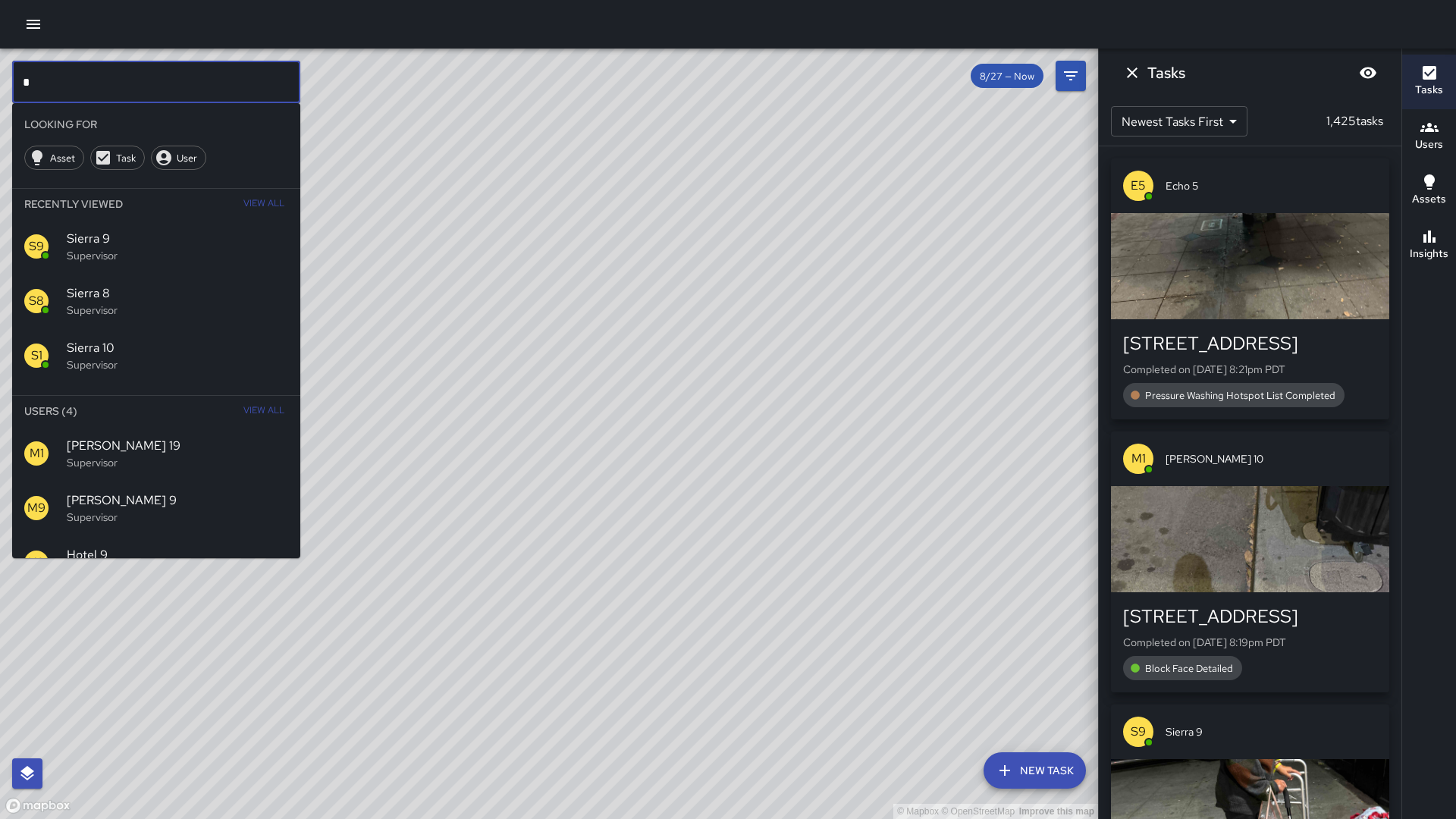
click at [71, 77] on input "*" at bounding box center [156, 82] width 288 height 43
click at [136, 459] on p "Supervisor" at bounding box center [177, 463] width 221 height 15
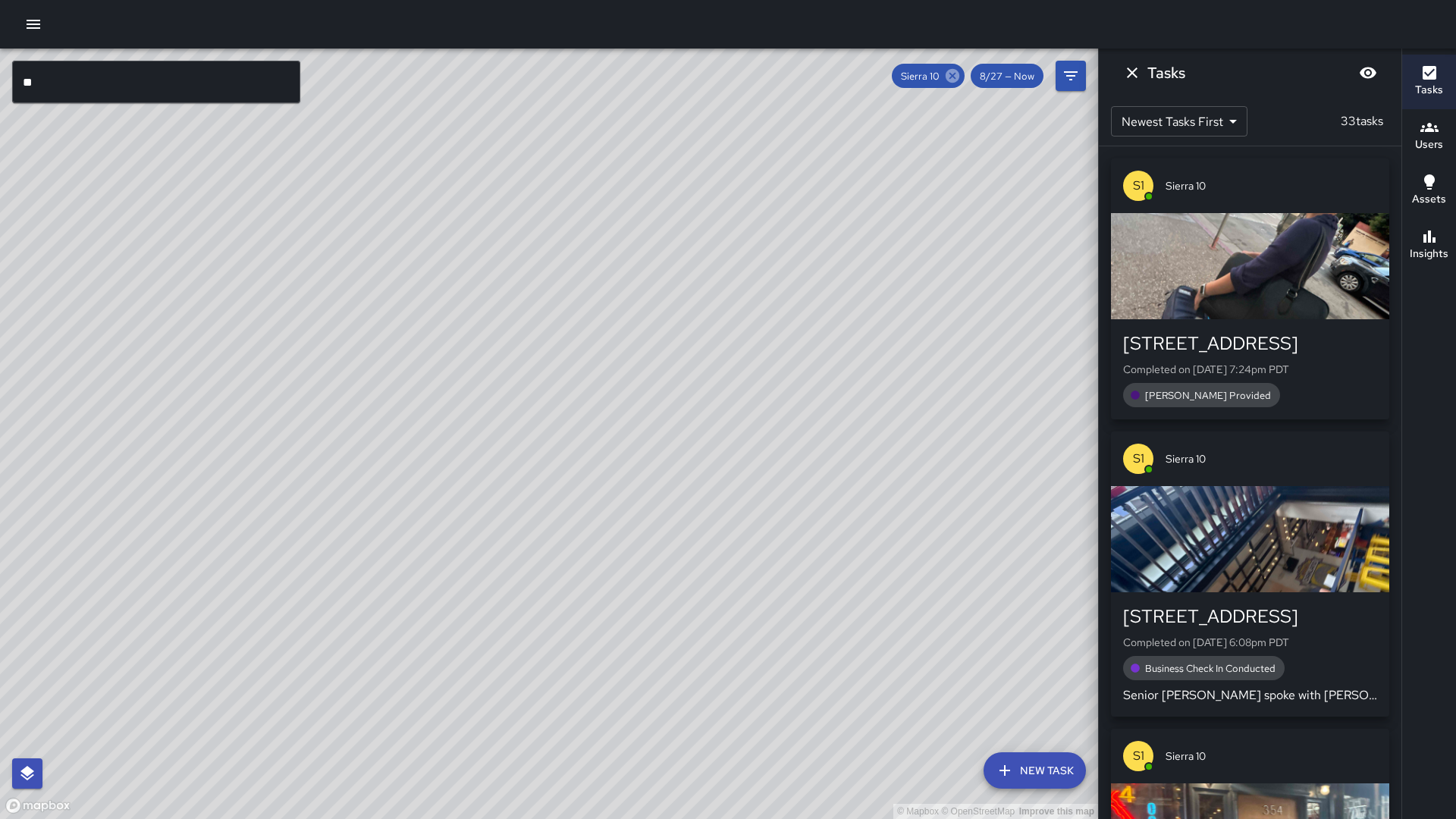
click at [956, 80] on icon at bounding box center [953, 76] width 14 height 14
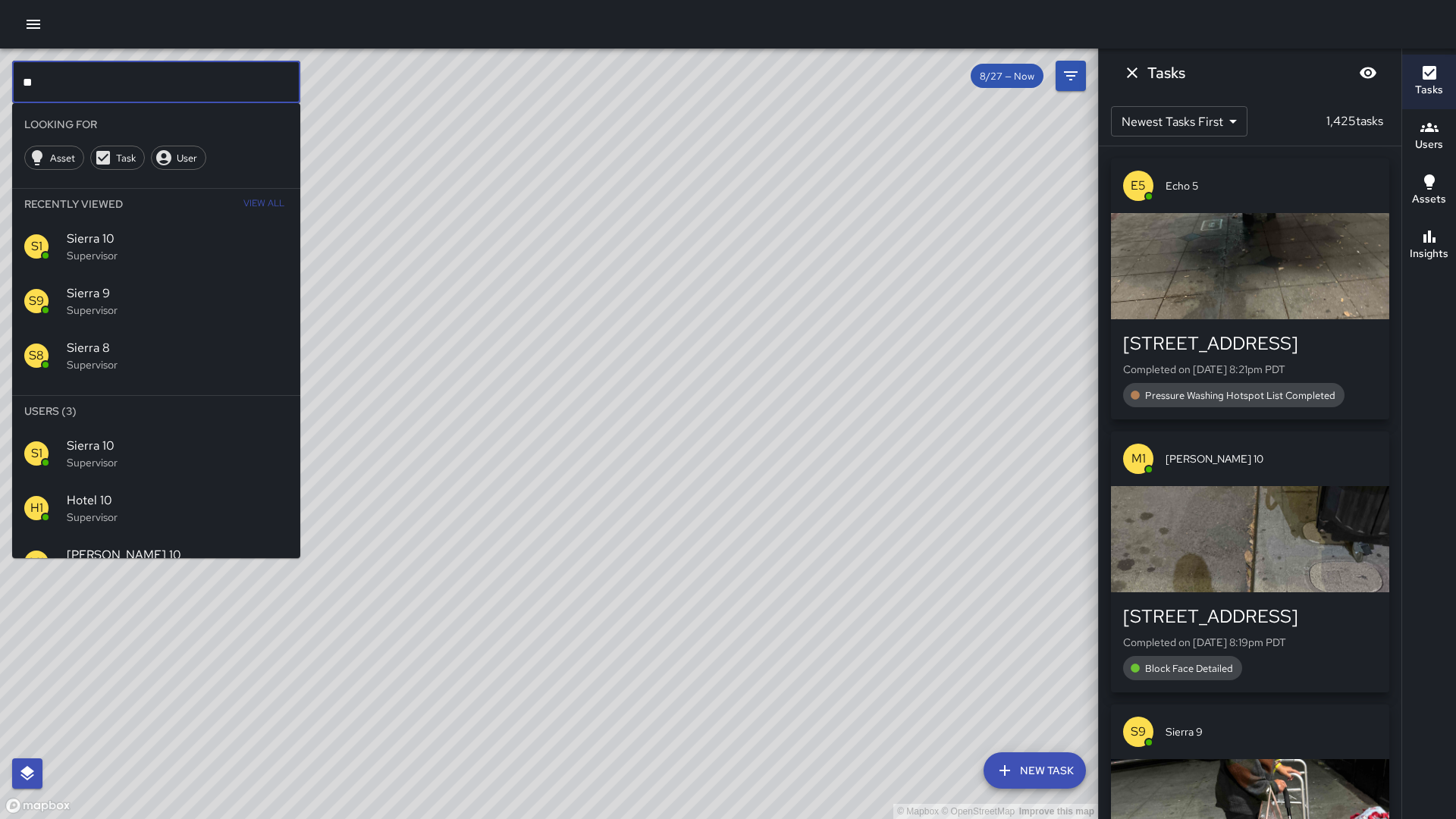
click at [115, 83] on input "**" at bounding box center [156, 82] width 288 height 43
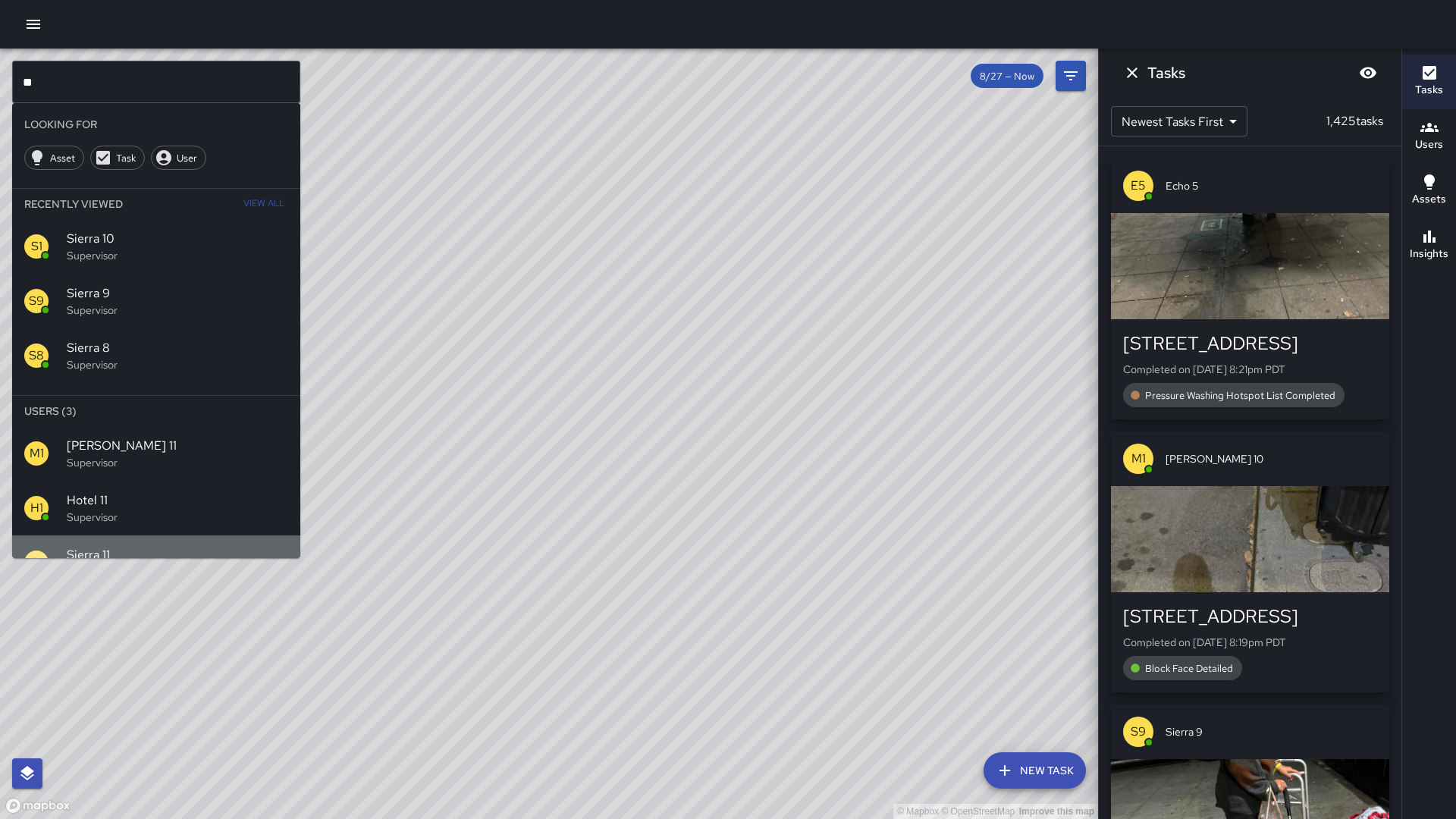
click at [129, 552] on span "Sierra 11" at bounding box center [177, 555] width 221 height 18
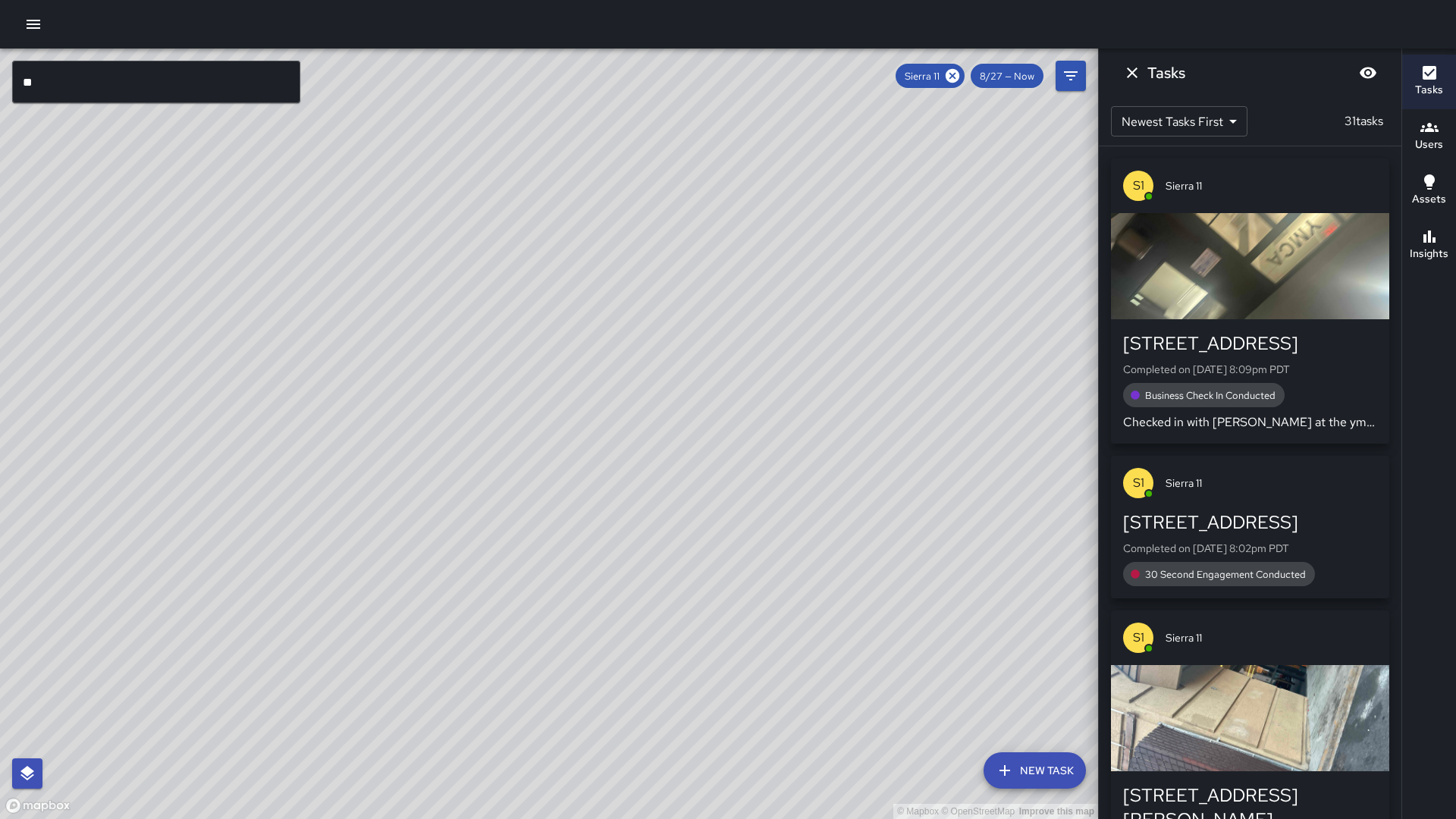
drag, startPoint x: 617, startPoint y: 337, endPoint x: 516, endPoint y: 417, distance: 128.8
click at [513, 506] on div "© Mapbox © OpenStreetMap Improve this map" at bounding box center [549, 434] width 1099 height 771
click at [956, 78] on icon at bounding box center [953, 76] width 17 height 17
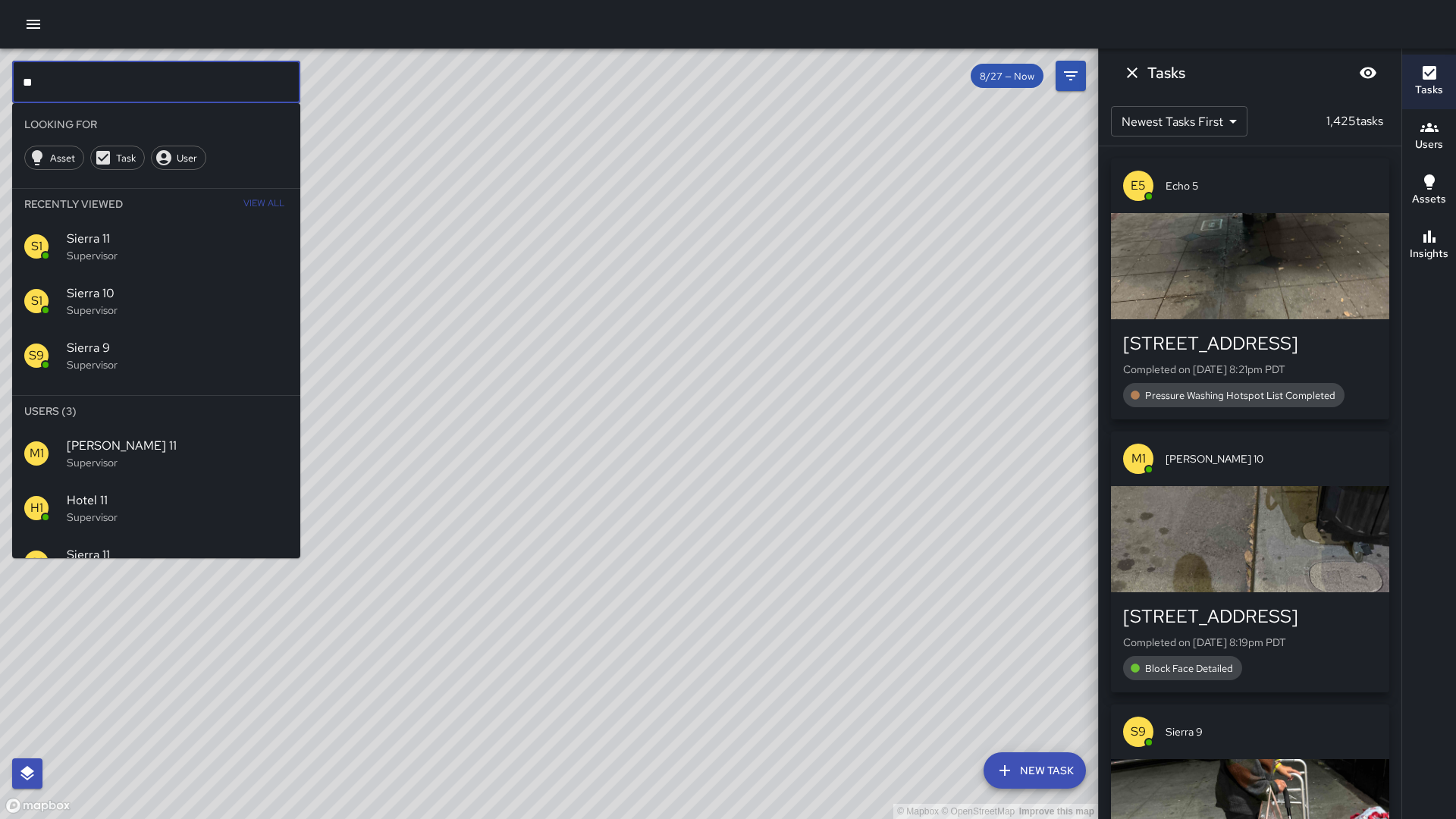
click at [119, 79] on input "**" at bounding box center [156, 82] width 288 height 43
type input "**"
click at [96, 501] on span "Sierra 13" at bounding box center [177, 500] width 221 height 18
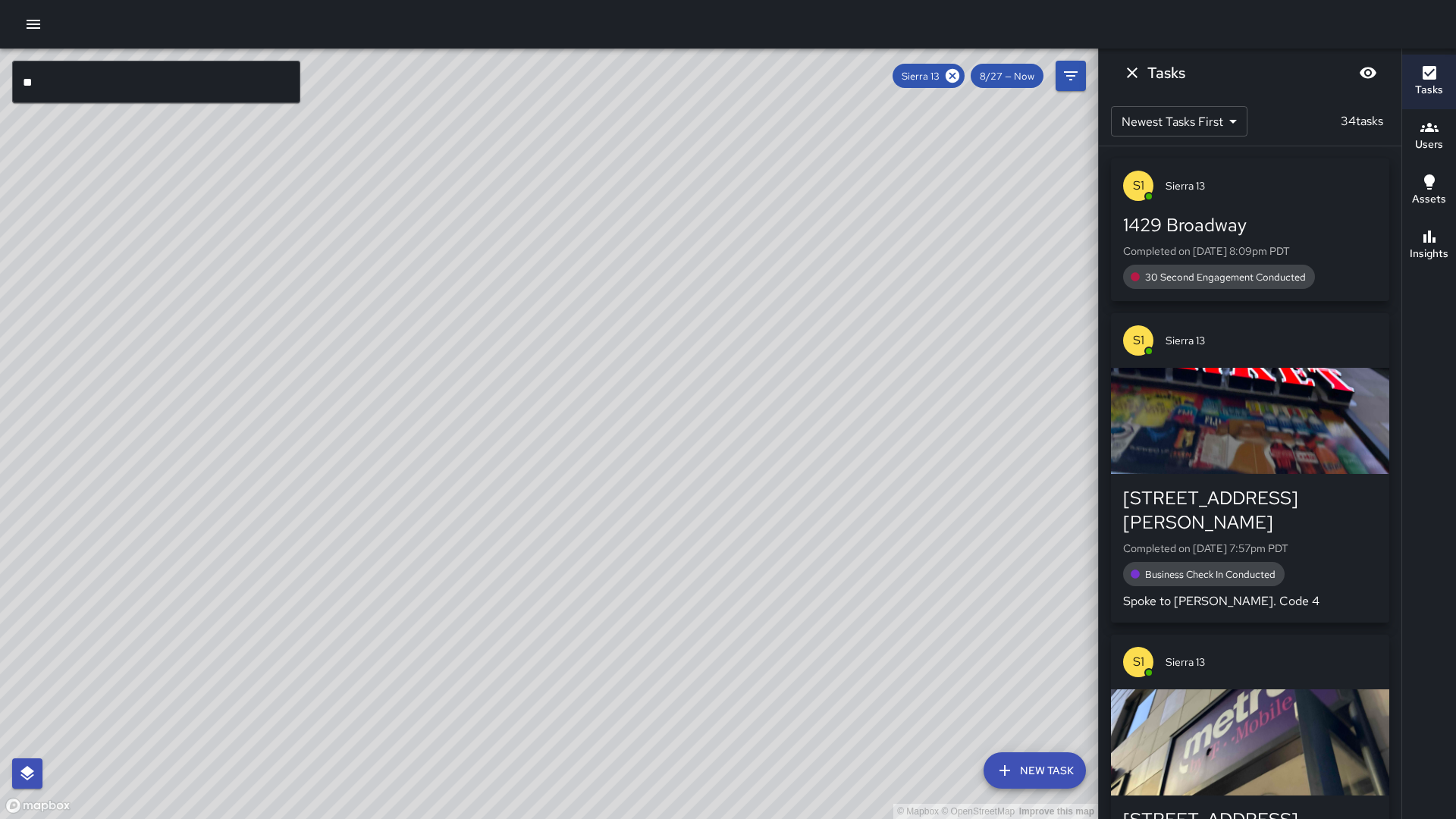
drag, startPoint x: 21, startPoint y: 506, endPoint x: 119, endPoint y: 388, distance: 153.4
click at [119, 344] on div "© Mapbox © OpenStreetMap Improve this map" at bounding box center [549, 434] width 1099 height 771
drag, startPoint x: 143, startPoint y: 453, endPoint x: 167, endPoint y: 382, distance: 74.9
click at [167, 382] on div "© Mapbox © OpenStreetMap Improve this map" at bounding box center [549, 434] width 1099 height 771
click at [951, 78] on icon at bounding box center [953, 76] width 14 height 14
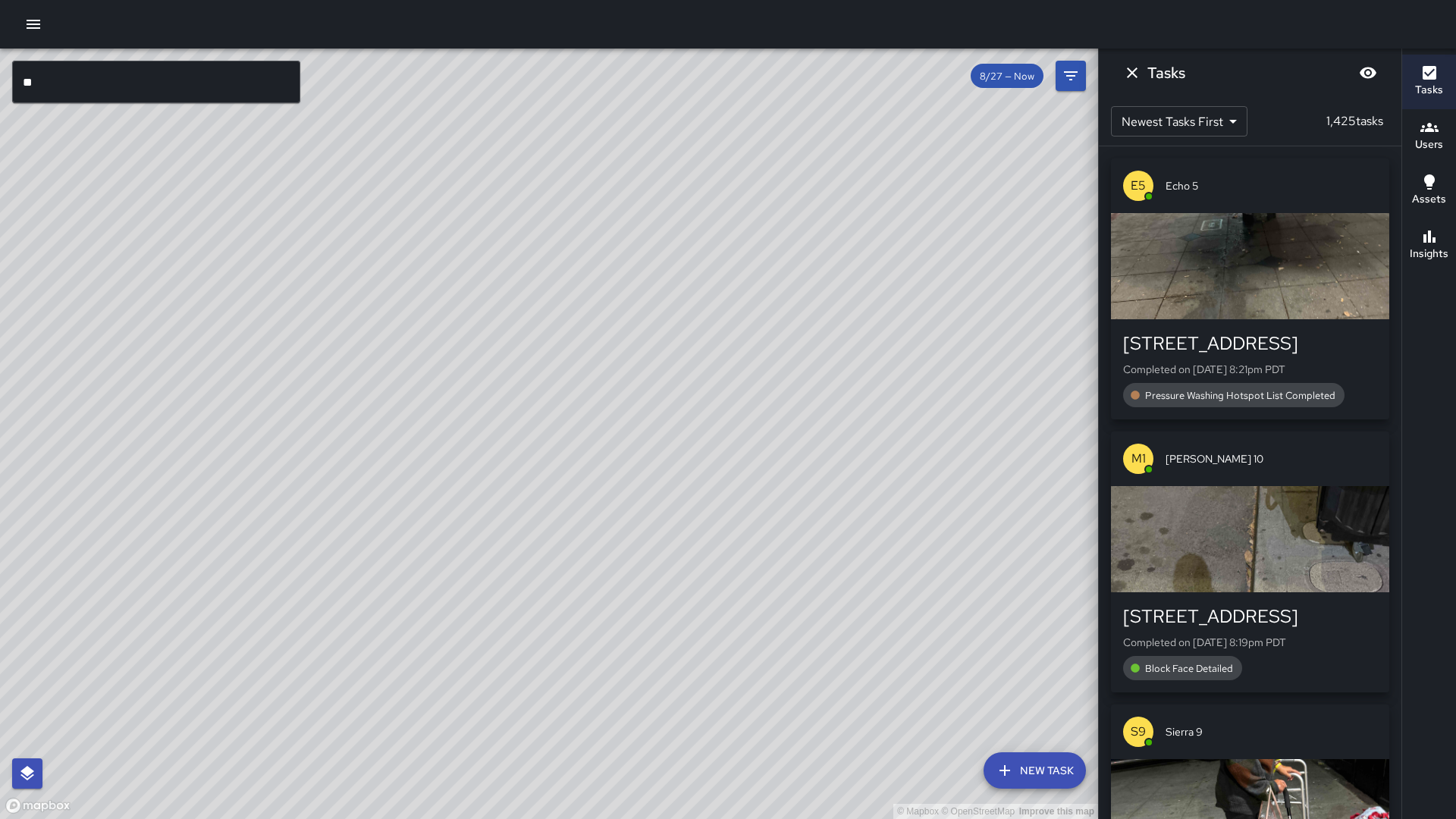
drag, startPoint x: 773, startPoint y: 297, endPoint x: 618, endPoint y: 407, distance: 190.1
click at [610, 435] on div "© Mapbox © OpenStreetMap Improve this map" at bounding box center [549, 434] width 1099 height 771
click at [618, 407] on div "© Mapbox © OpenStreetMap Improve this map" at bounding box center [549, 434] width 1099 height 771
drag, startPoint x: 554, startPoint y: 436, endPoint x: 633, endPoint y: 411, distance: 82.9
click at [633, 411] on div "© Mapbox © OpenStreetMap Improve this map" at bounding box center [549, 434] width 1099 height 771
